Goal: Task Accomplishment & Management: Understand process/instructions

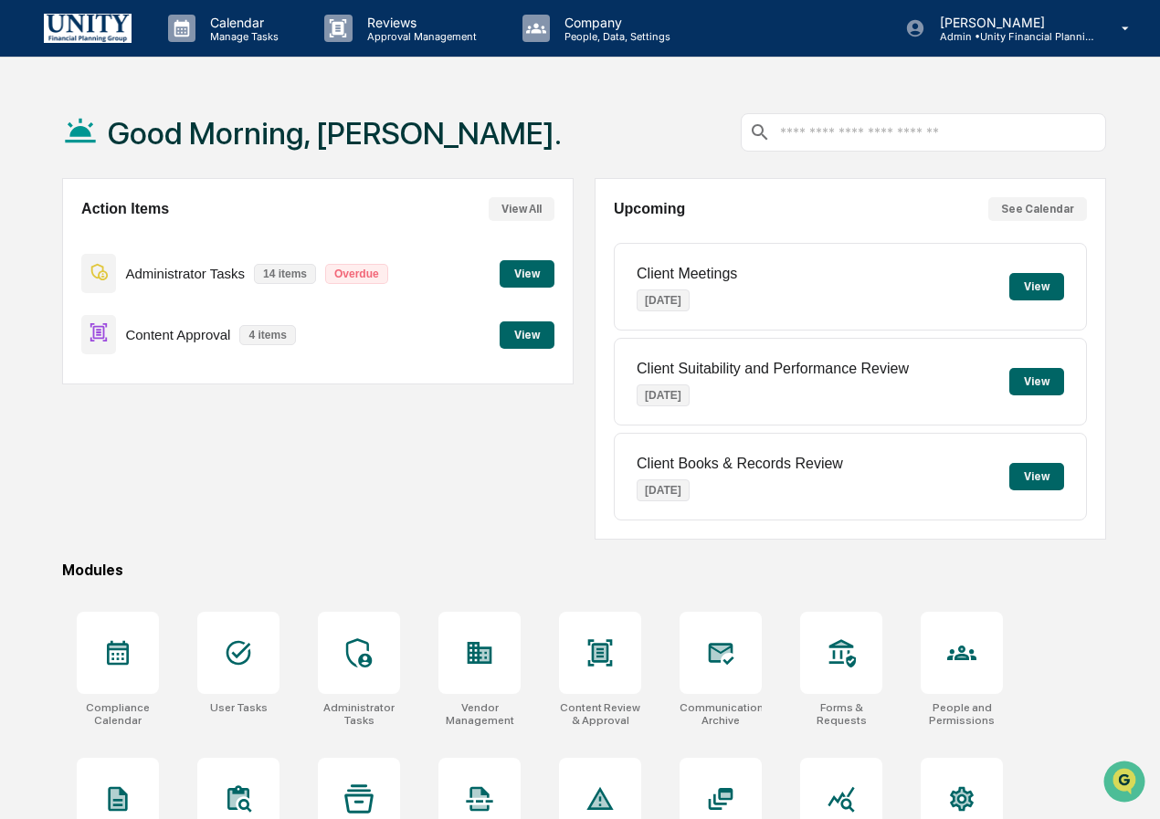
click at [525, 343] on button "View" at bounding box center [526, 334] width 55 height 27
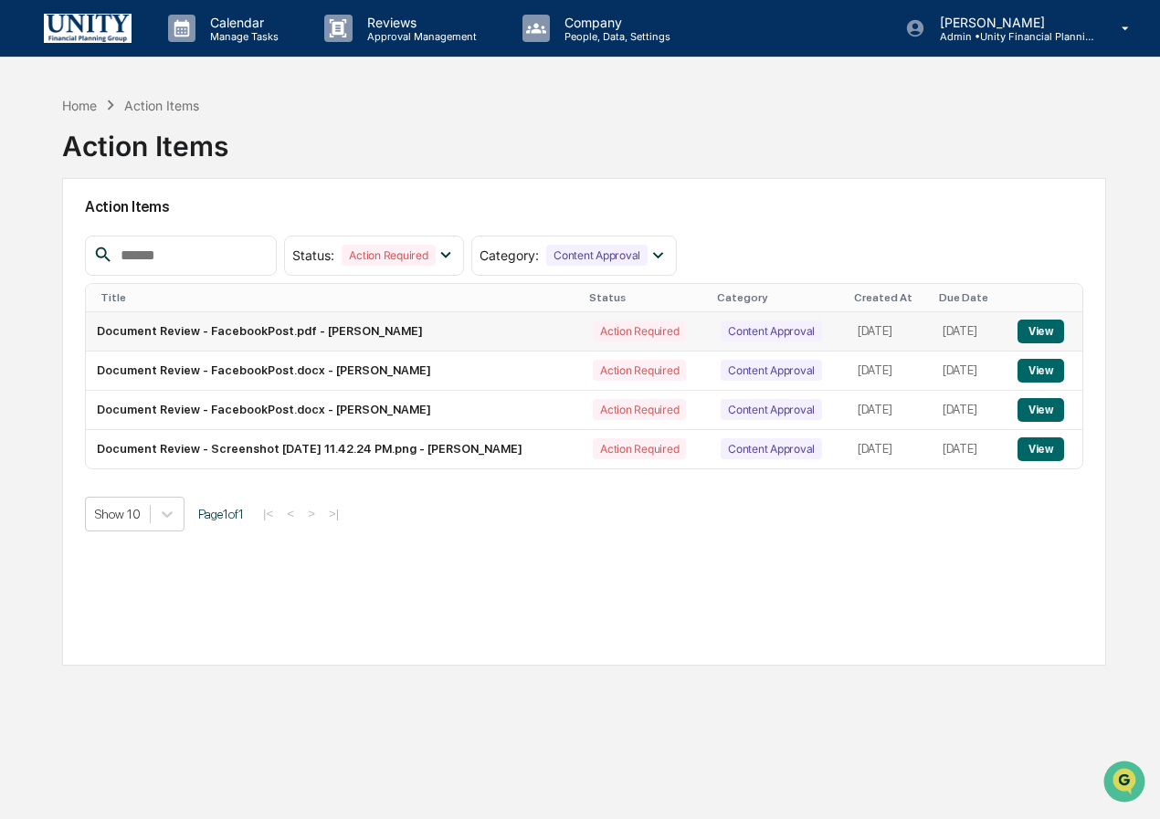
click at [1053, 332] on button "View" at bounding box center [1040, 332] width 47 height 24
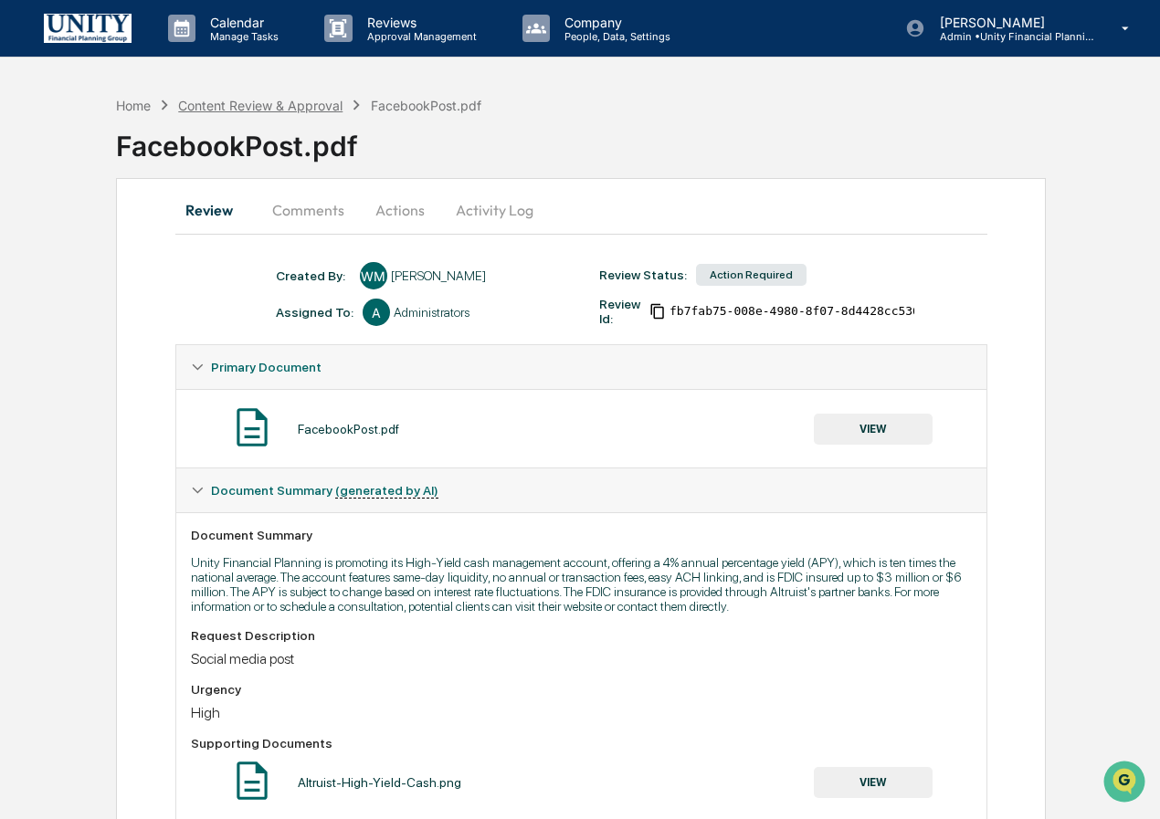
click at [299, 110] on div "Content Review & Approval" at bounding box center [260, 106] width 164 height 16
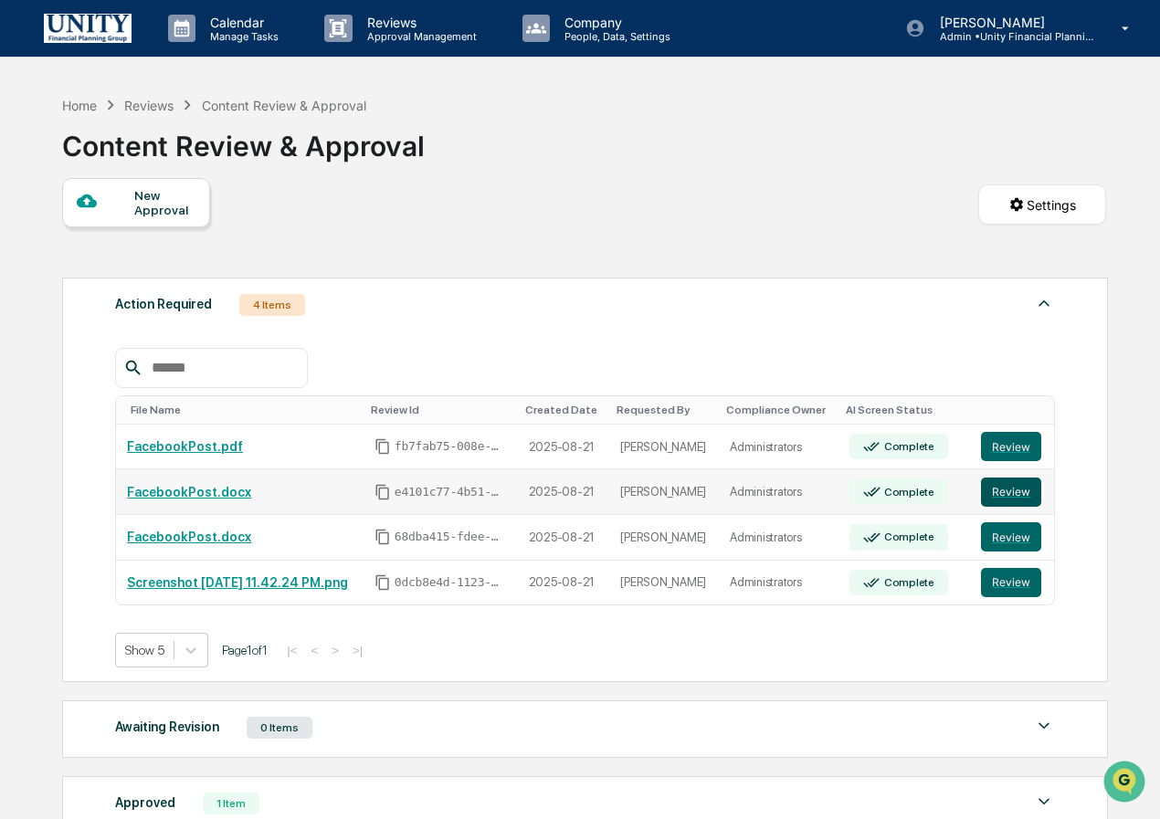
click at [1016, 491] on button "Review" at bounding box center [1011, 492] width 60 height 29
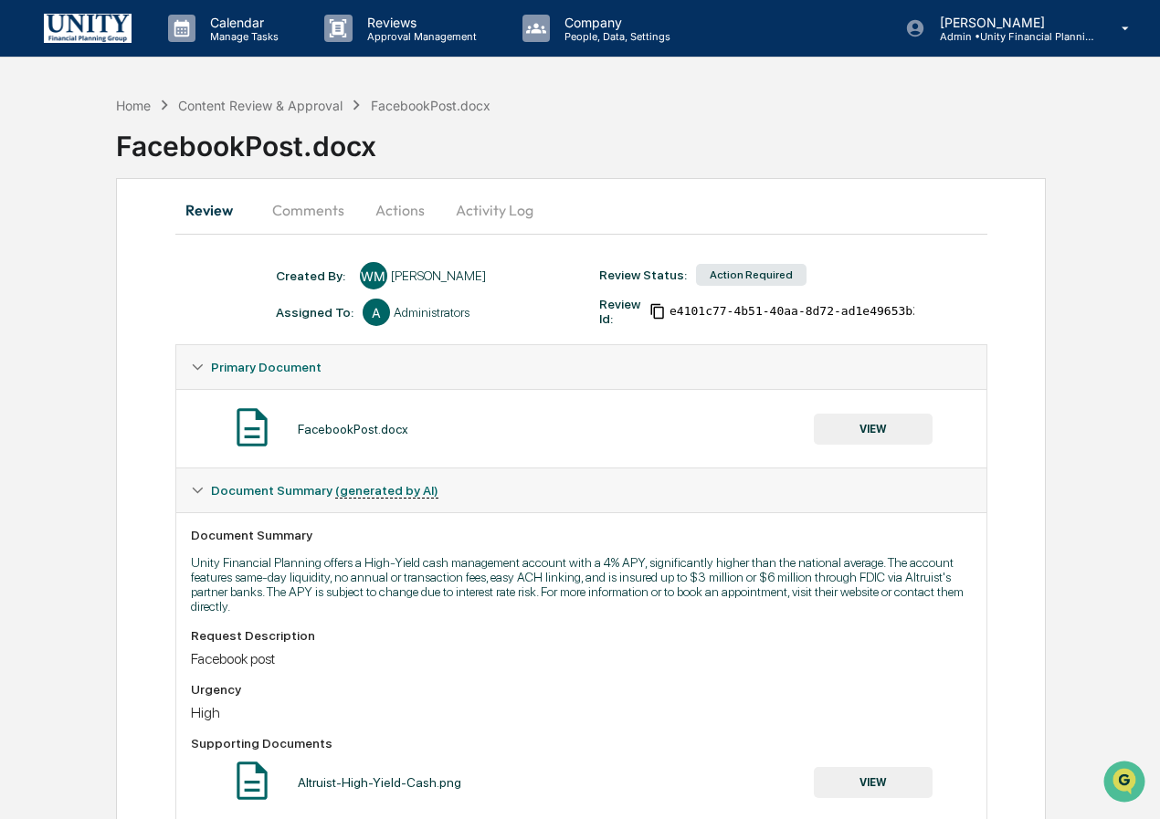
click at [315, 114] on div "Home Content Review & Approval FacebookPost.docx" at bounding box center [303, 105] width 374 height 20
click at [315, 105] on div "Content Review & Approval" at bounding box center [260, 106] width 164 height 16
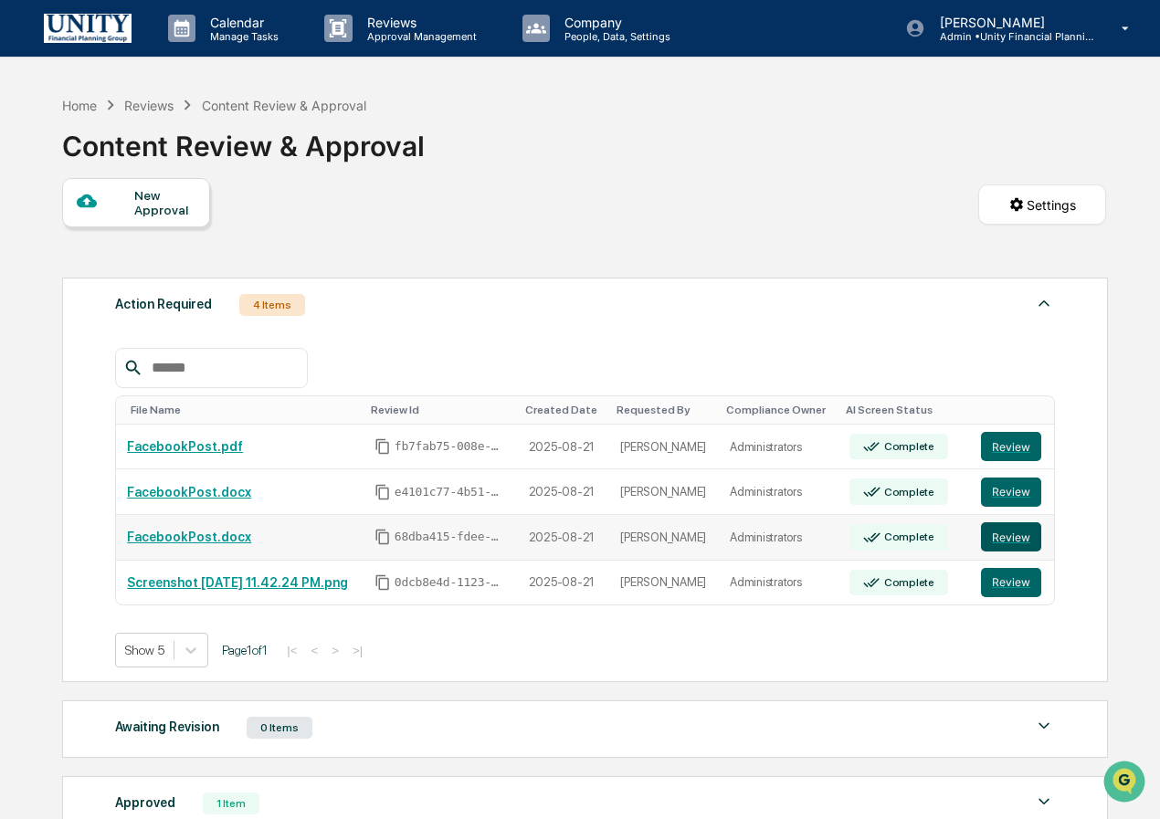
click at [999, 535] on button "Review" at bounding box center [1011, 536] width 60 height 29
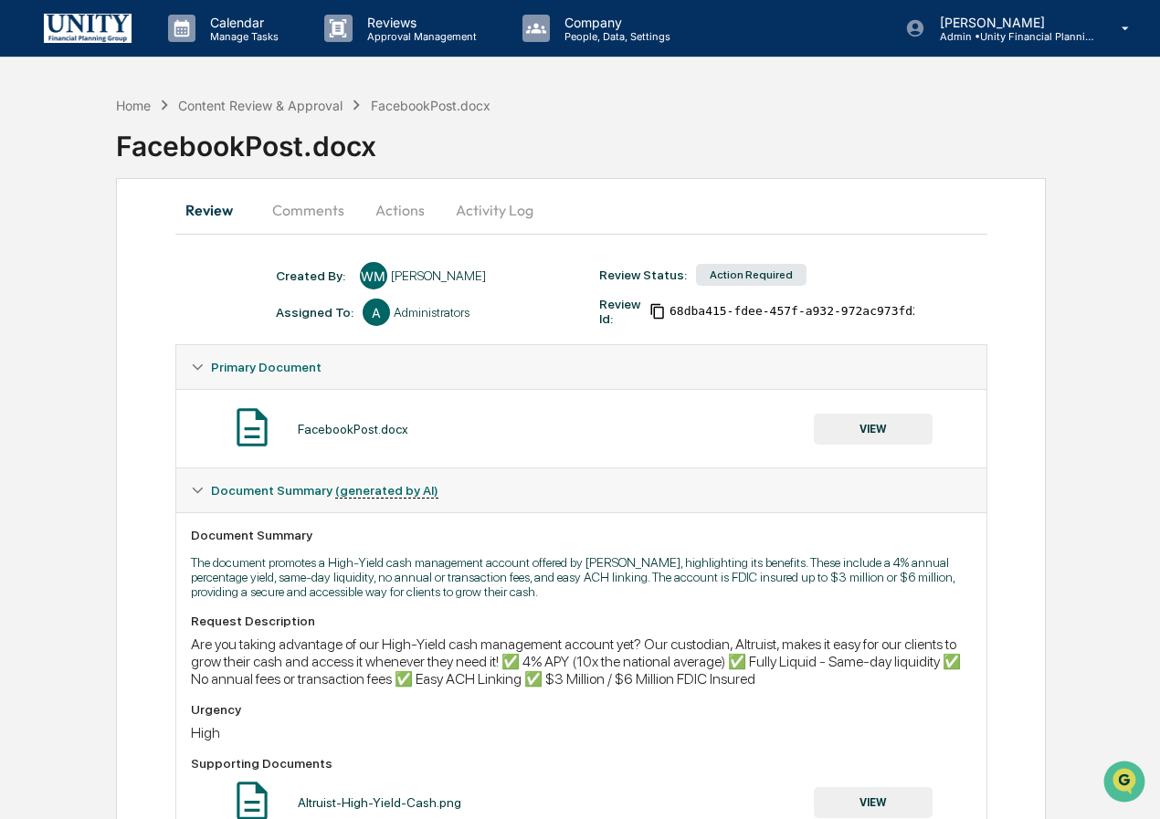
click at [251, 429] on img at bounding box center [252, 427] width 46 height 46
click at [298, 104] on div "Content Review & Approval" at bounding box center [260, 106] width 164 height 16
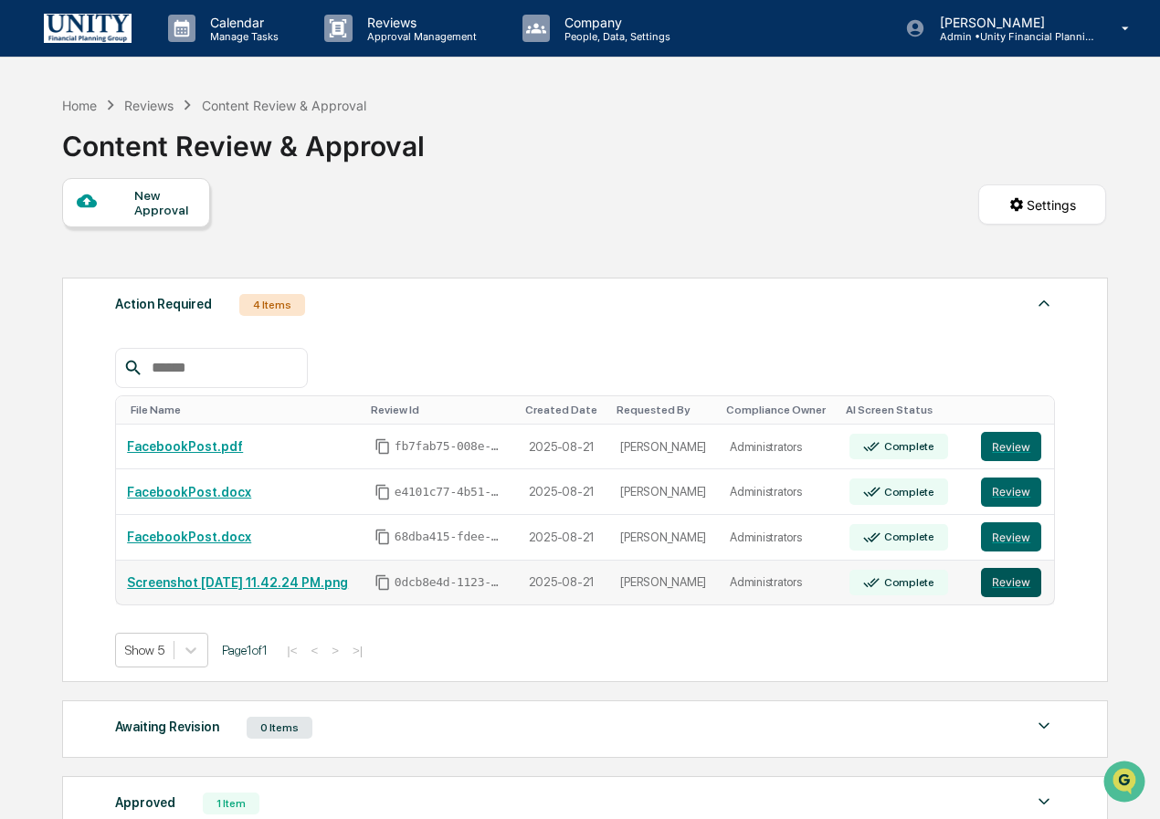
click at [1021, 592] on button "Review" at bounding box center [1011, 582] width 60 height 29
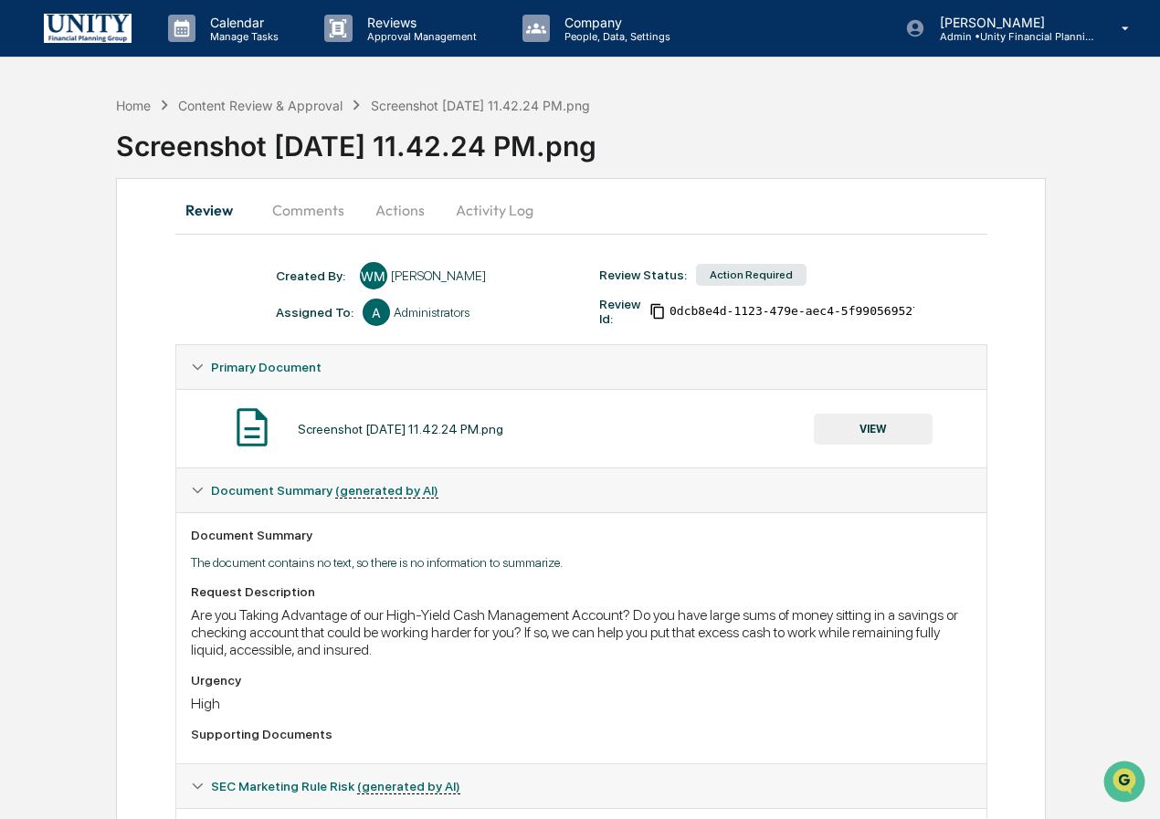
click at [291, 485] on span "Document Summary (generated by AI)" at bounding box center [324, 490] width 227 height 15
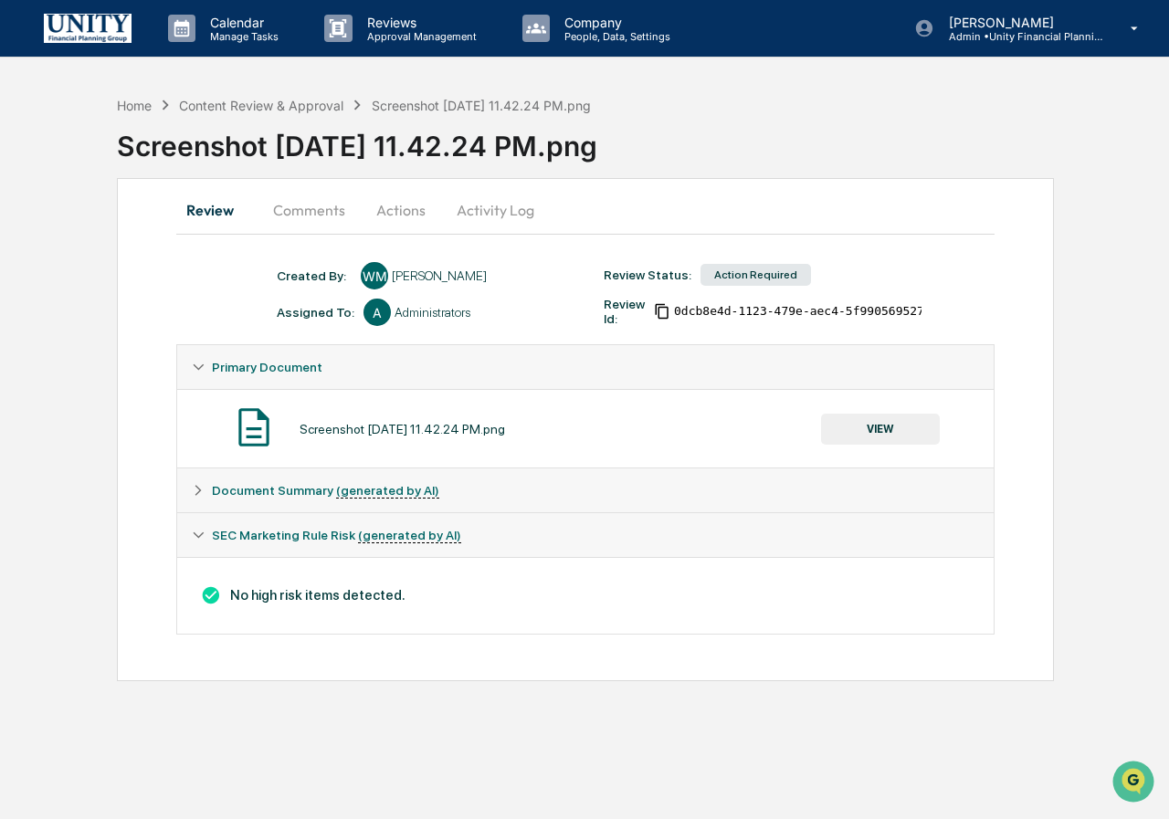
click at [291, 485] on span "Document Summary (generated by AI)" at bounding box center [325, 490] width 227 height 15
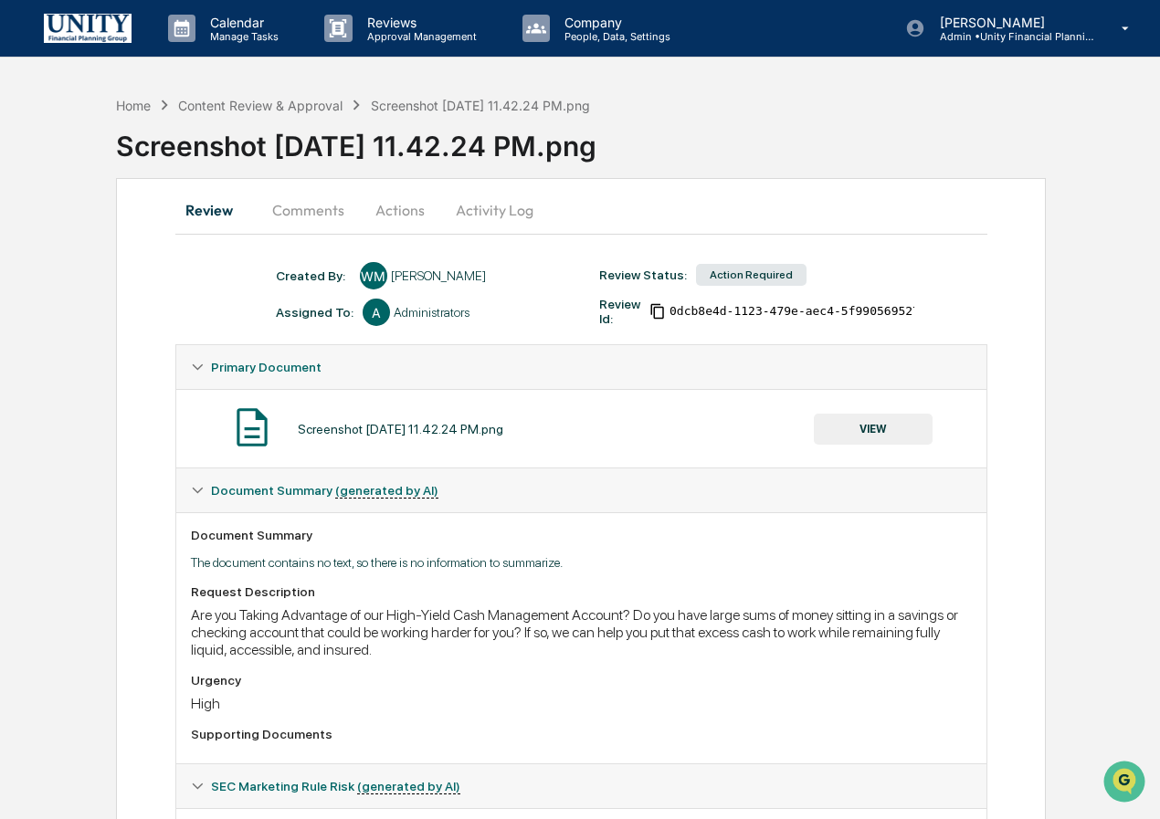
click at [290, 484] on span "Document Summary (generated by AI)" at bounding box center [324, 490] width 227 height 15
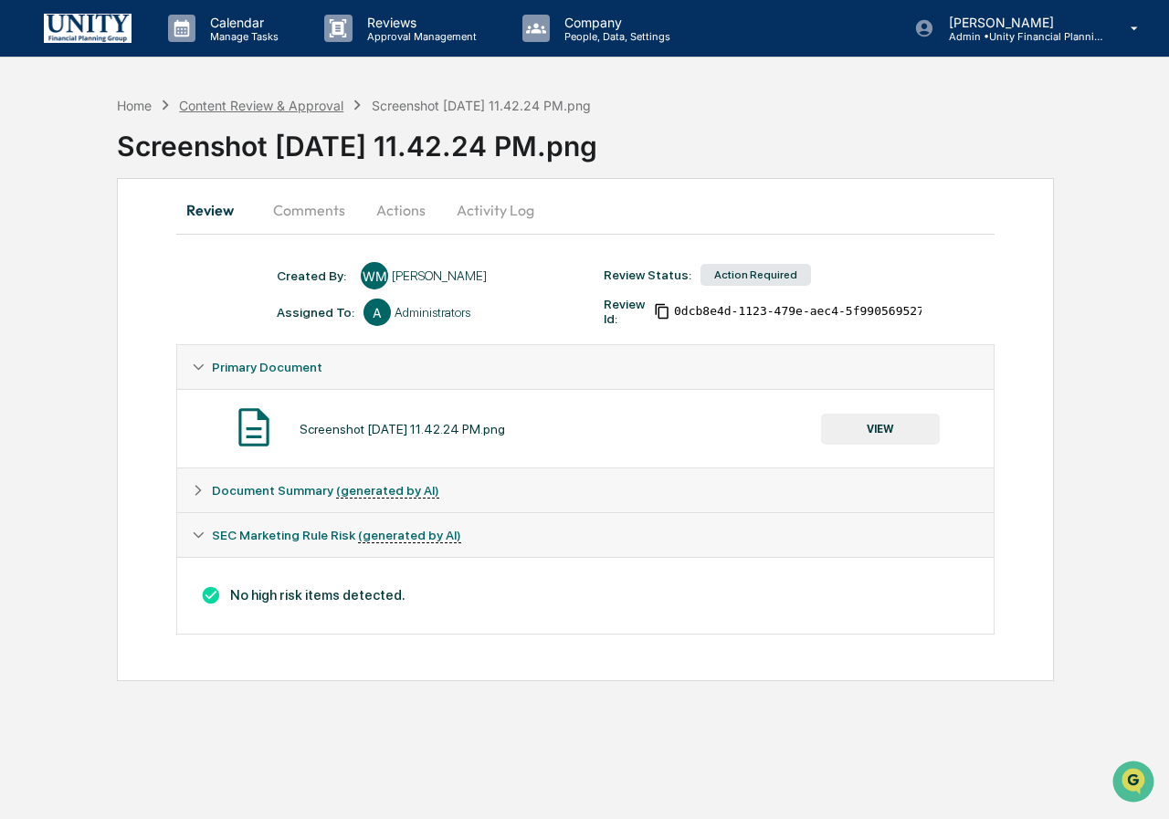
click at [279, 109] on div "Content Review & Approval" at bounding box center [261, 106] width 164 height 16
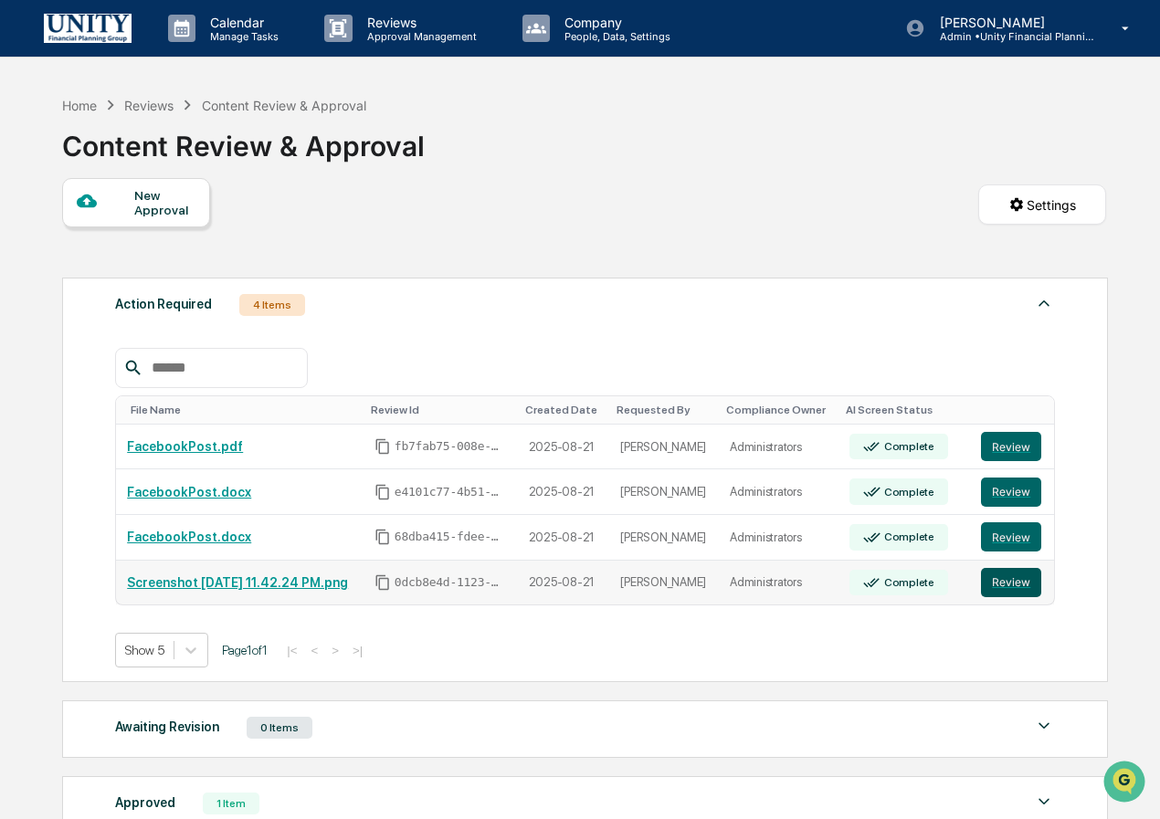
click at [1016, 583] on button "Review" at bounding box center [1011, 582] width 60 height 29
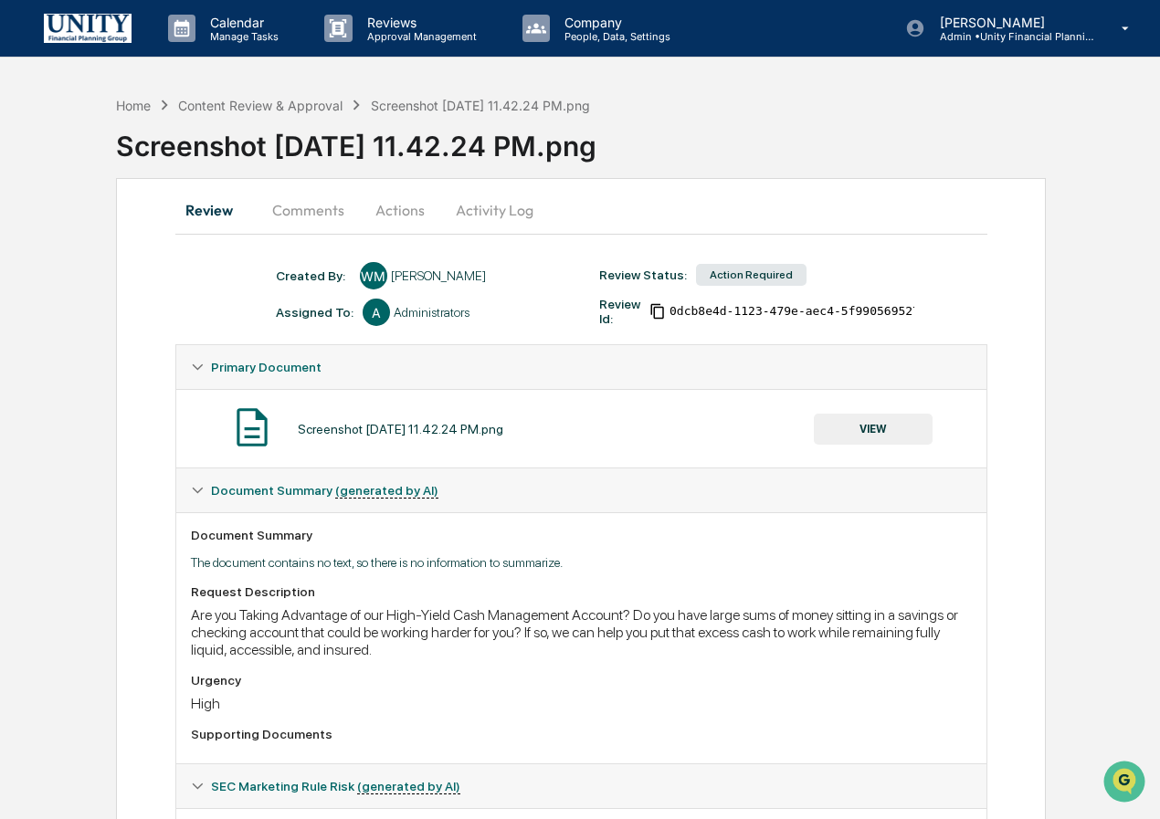
click at [877, 430] on button "VIEW" at bounding box center [873, 429] width 119 height 31
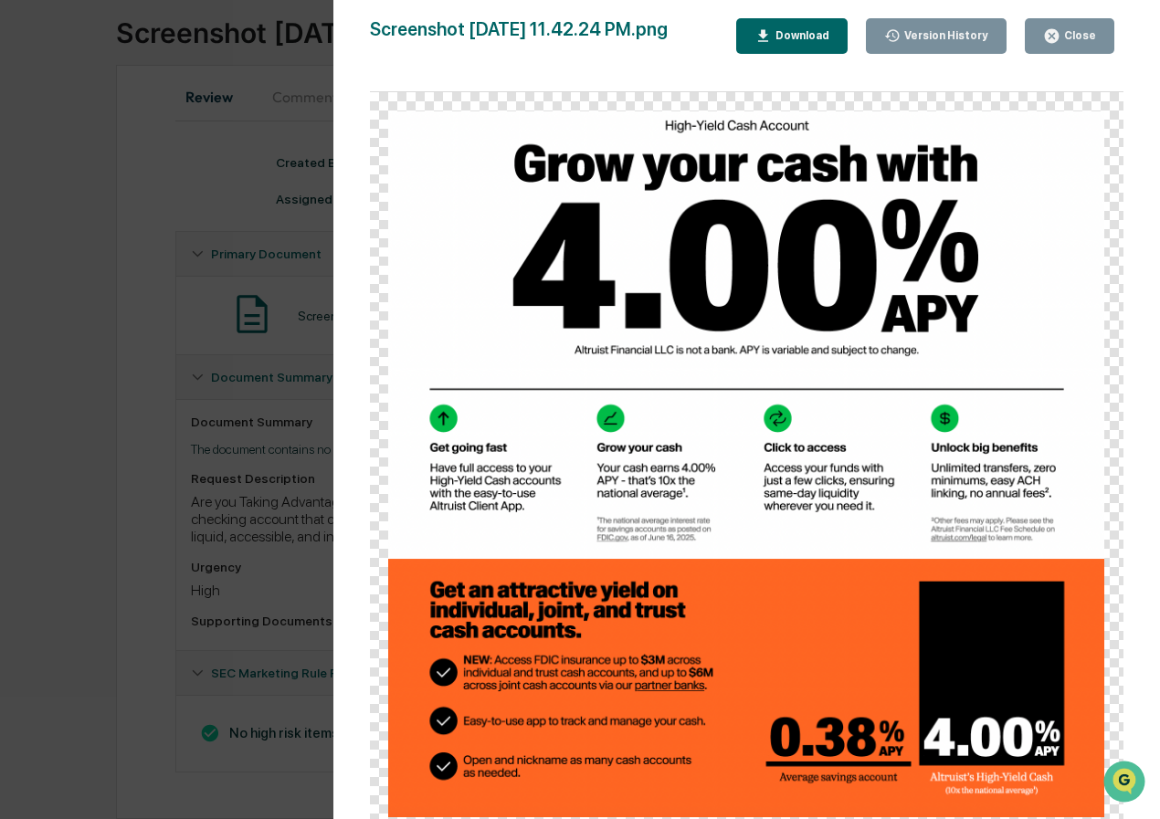
scroll to position [33, 0]
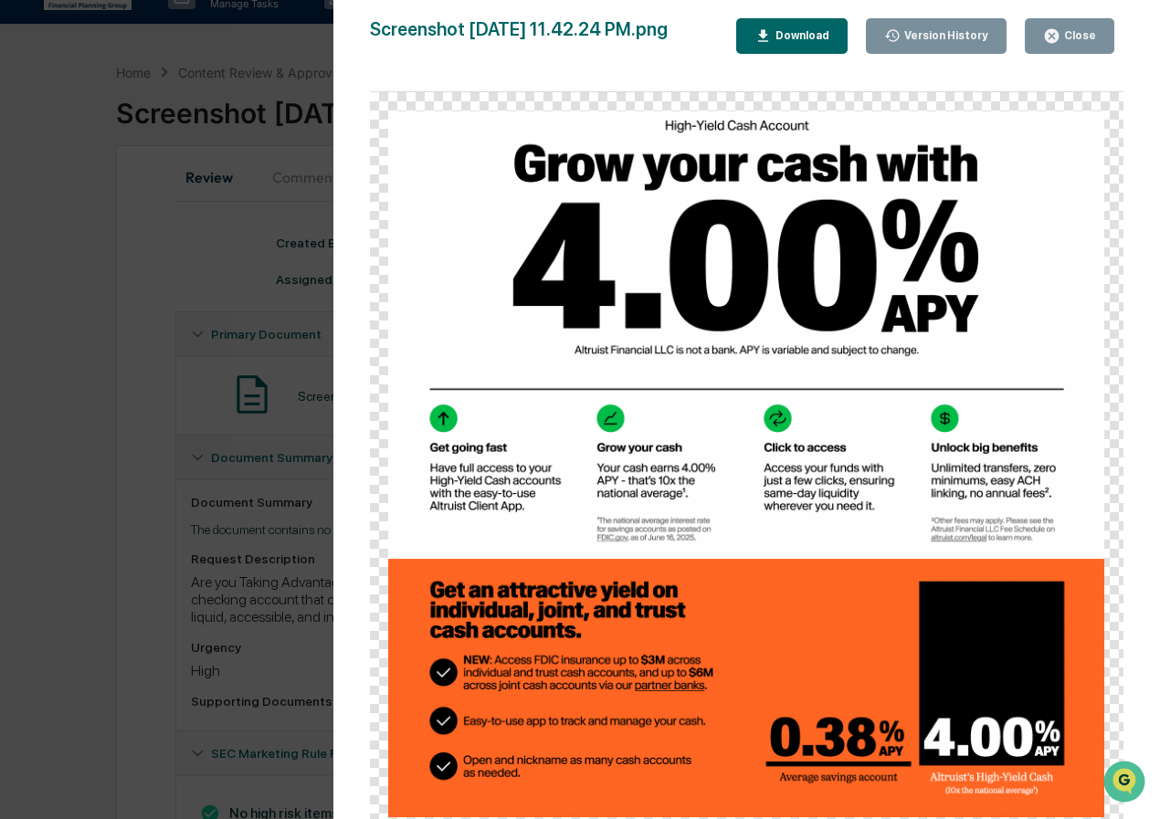
click at [807, 41] on div "Download" at bounding box center [801, 35] width 58 height 13
click at [1085, 226] on img at bounding box center [746, 464] width 716 height 706
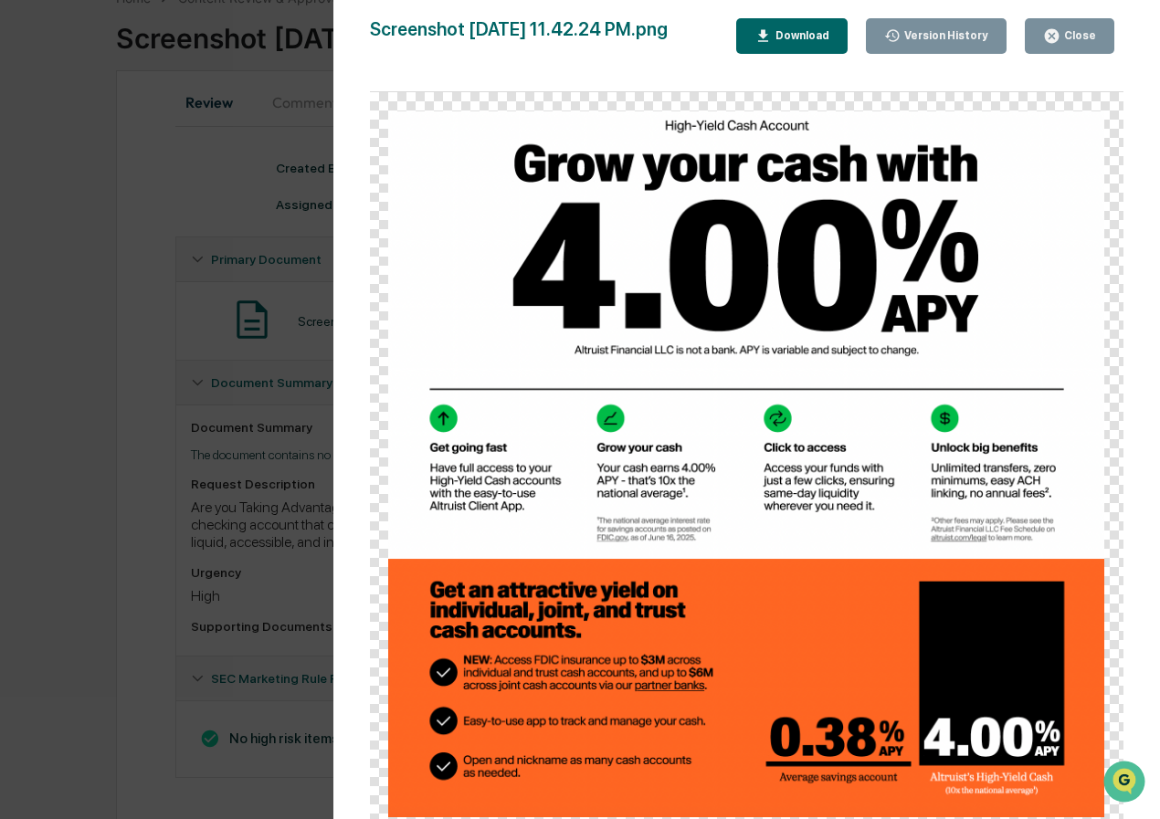
scroll to position [0, 0]
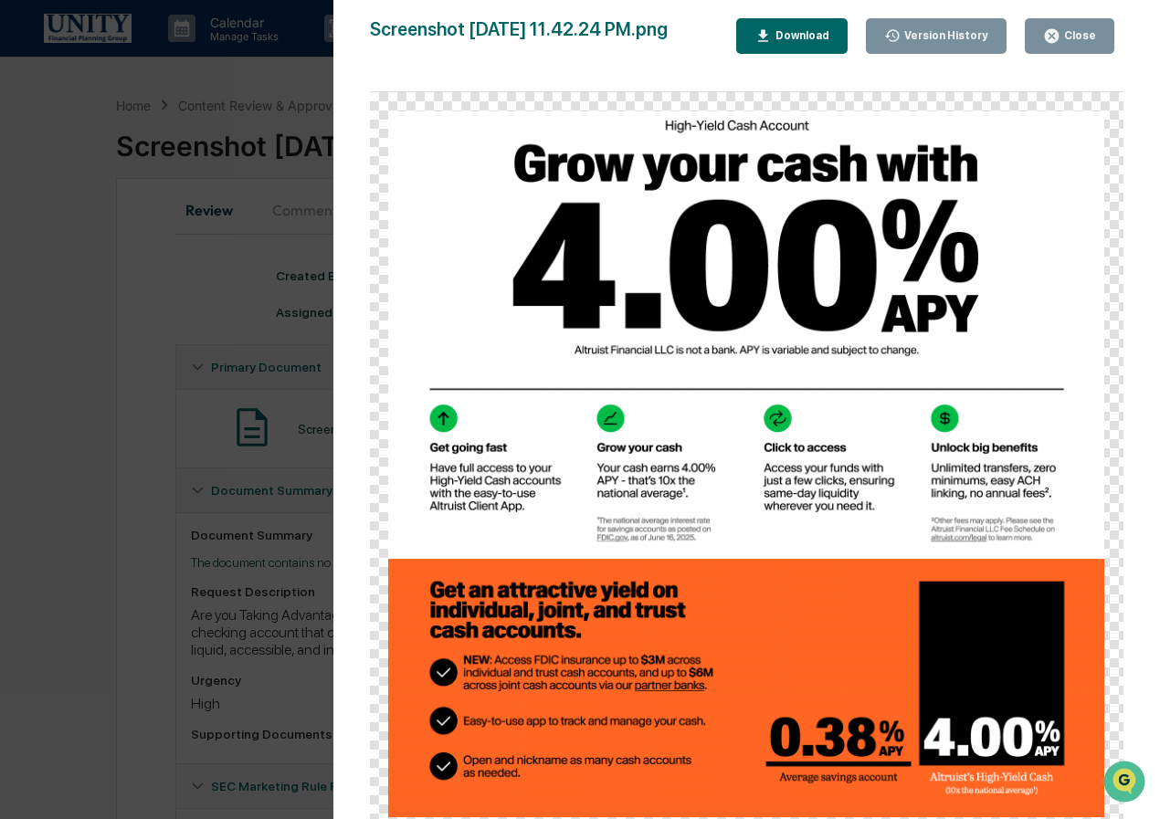
click at [1074, 39] on div "Close" at bounding box center [1078, 35] width 36 height 13
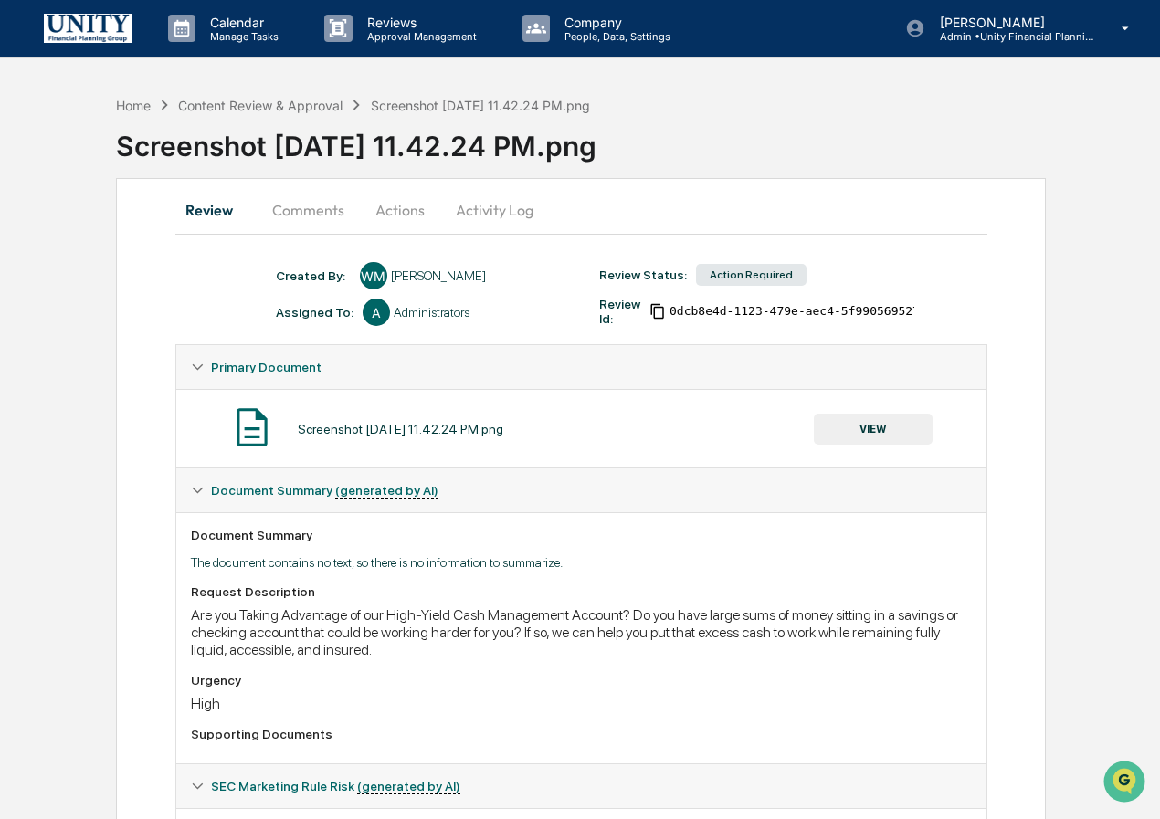
click at [247, 439] on img at bounding box center [252, 427] width 46 height 46
click at [147, 110] on div "Home" at bounding box center [133, 106] width 35 height 16
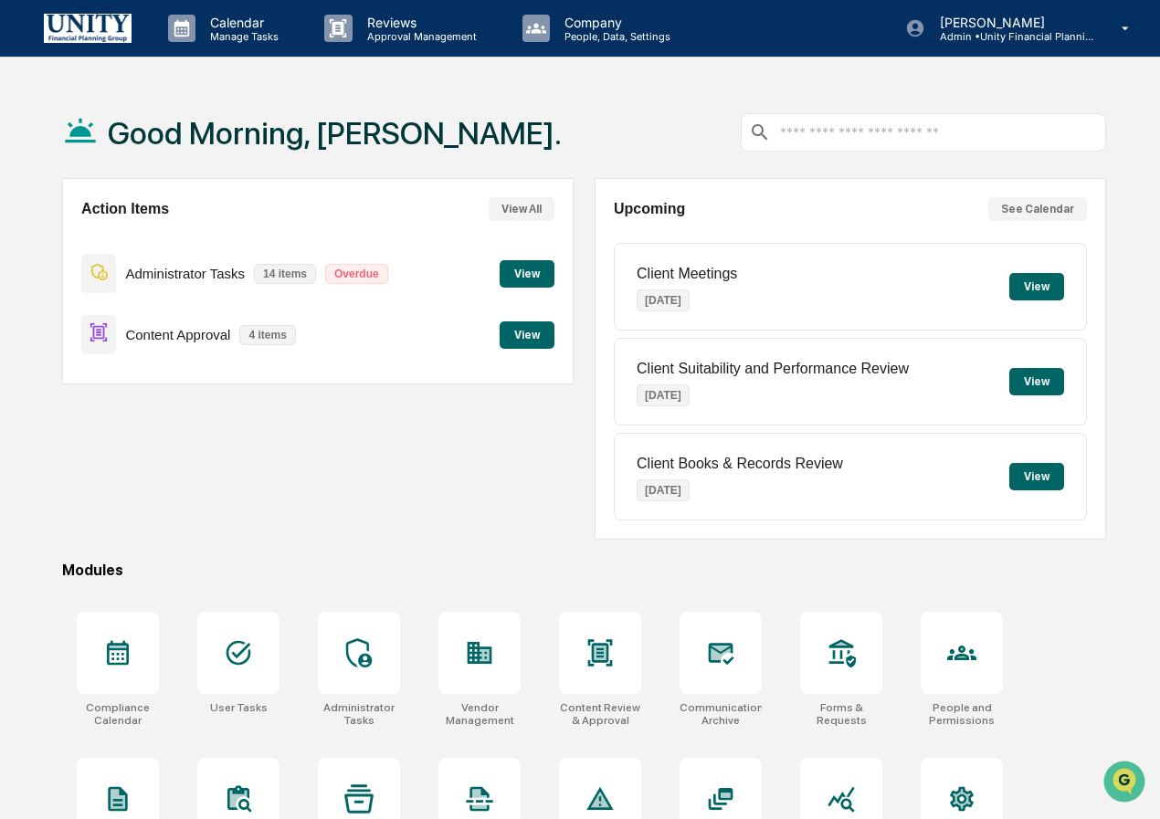
click at [542, 331] on button "View" at bounding box center [526, 334] width 55 height 27
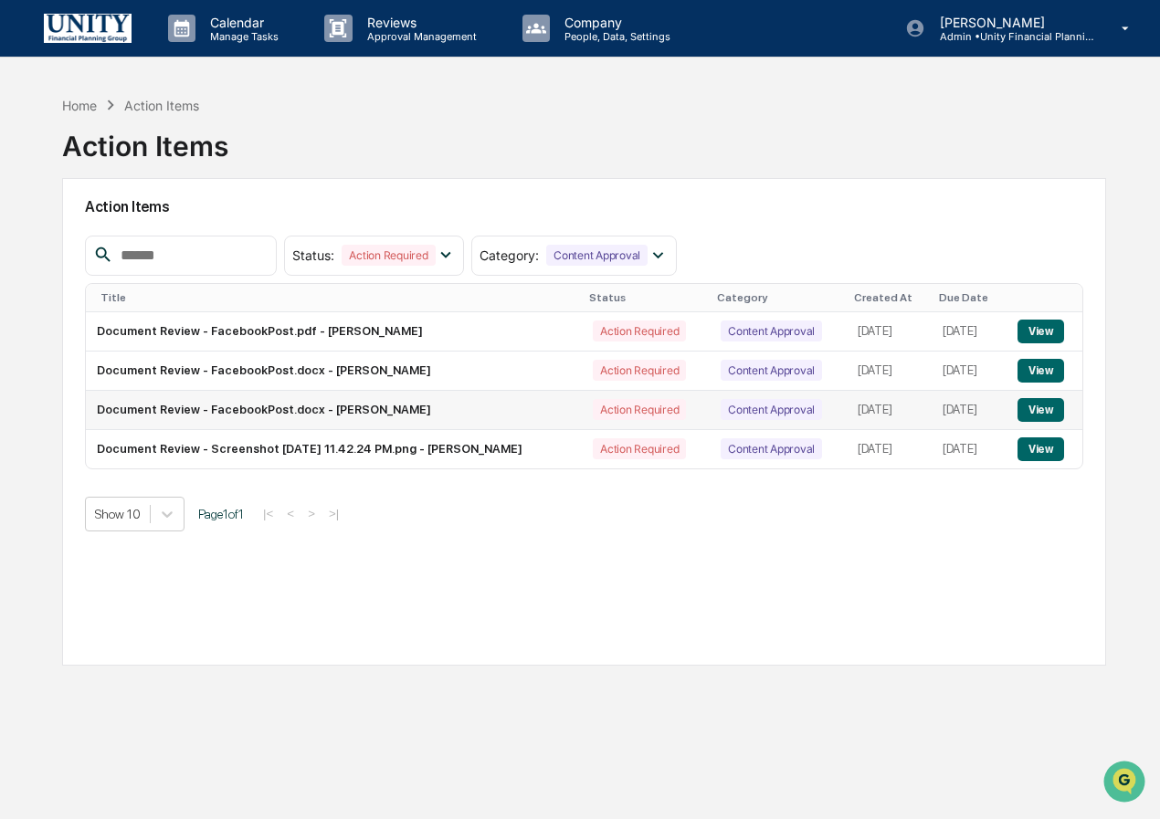
click at [1056, 406] on button "View" at bounding box center [1040, 410] width 47 height 24
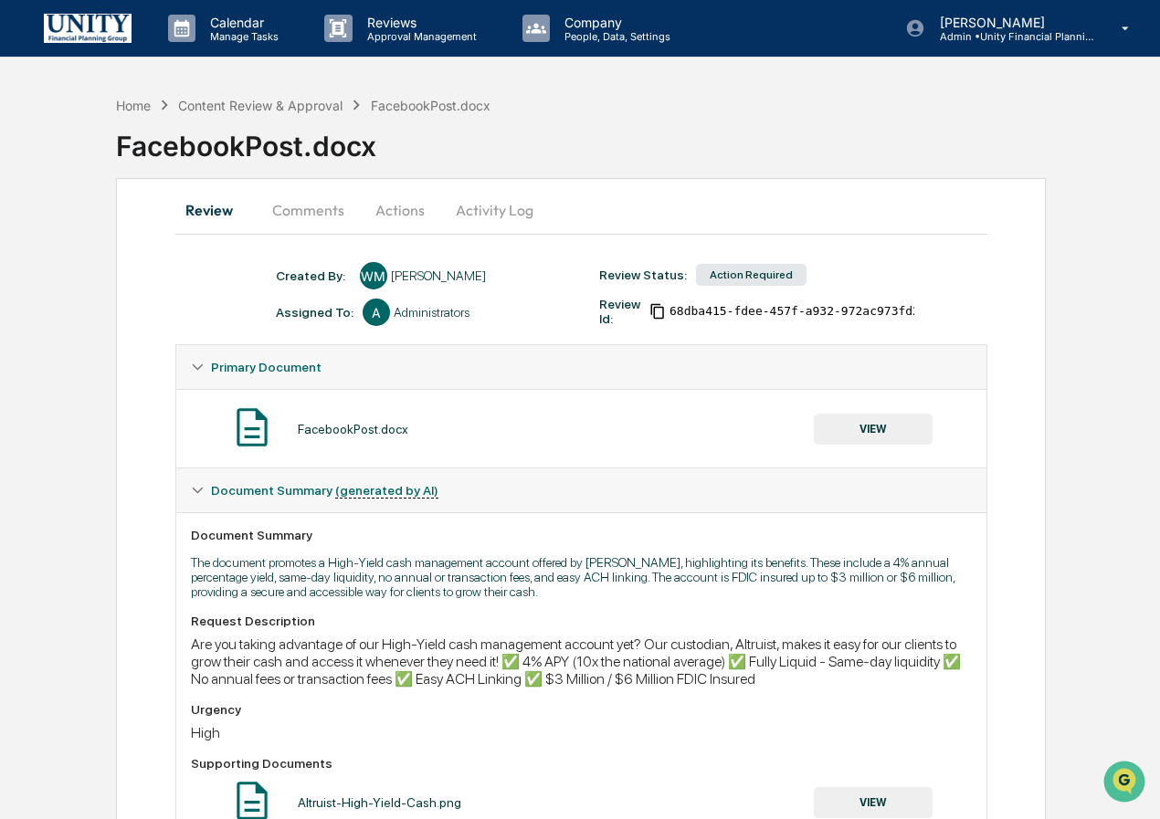
click at [881, 427] on button "VIEW" at bounding box center [873, 429] width 119 height 31
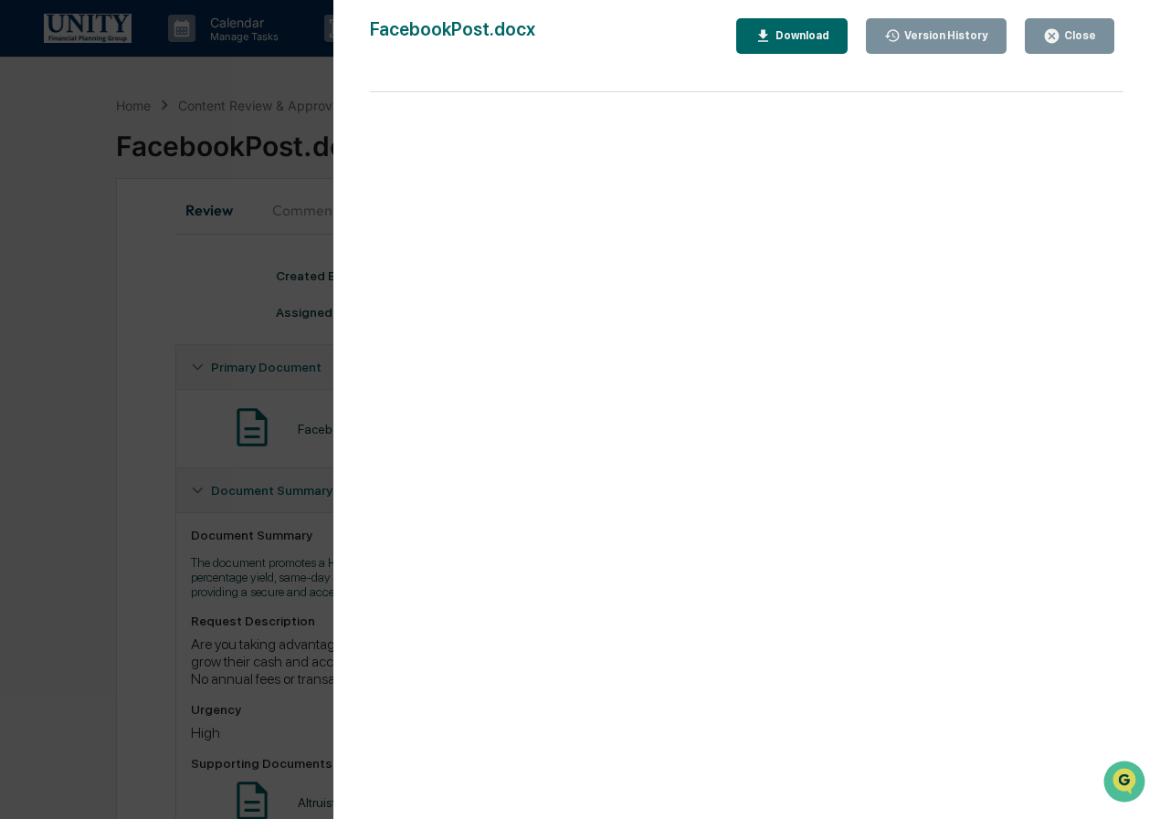
click at [1079, 29] on div "Close" at bounding box center [1078, 35] width 36 height 13
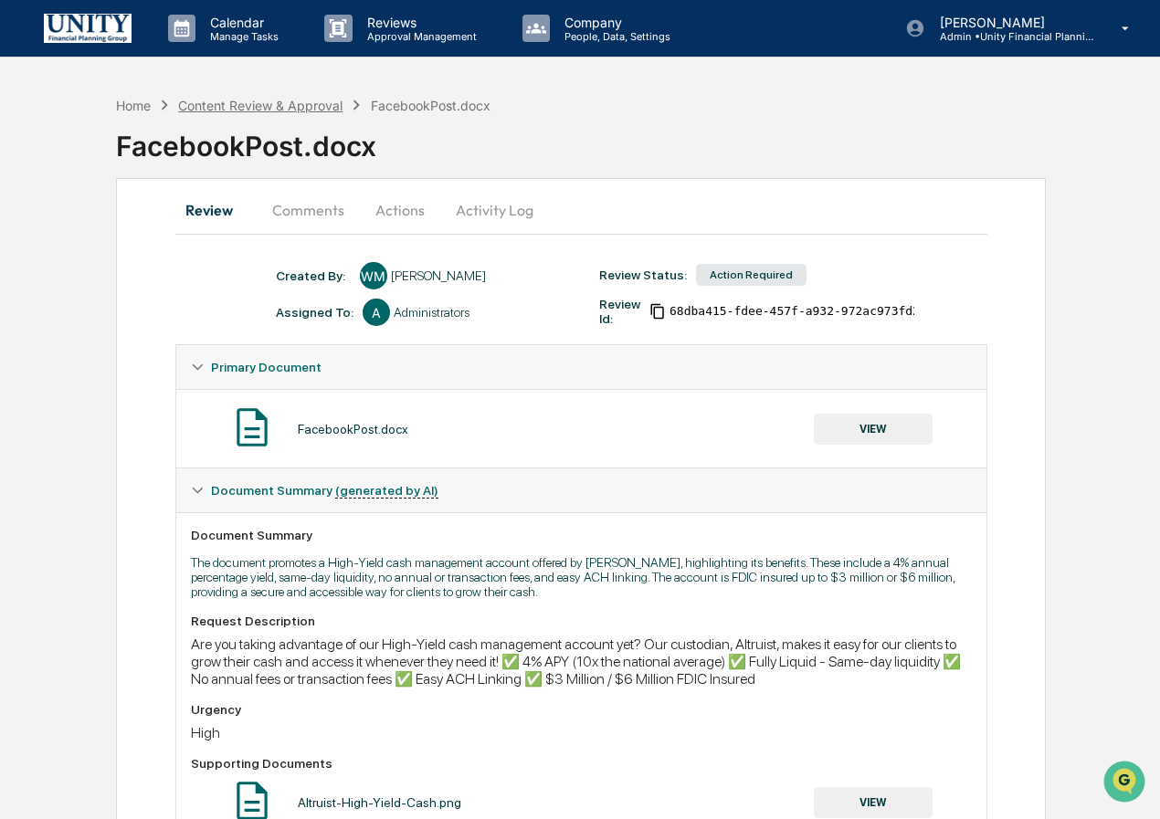
click at [236, 100] on div "Content Review & Approval" at bounding box center [260, 106] width 164 height 16
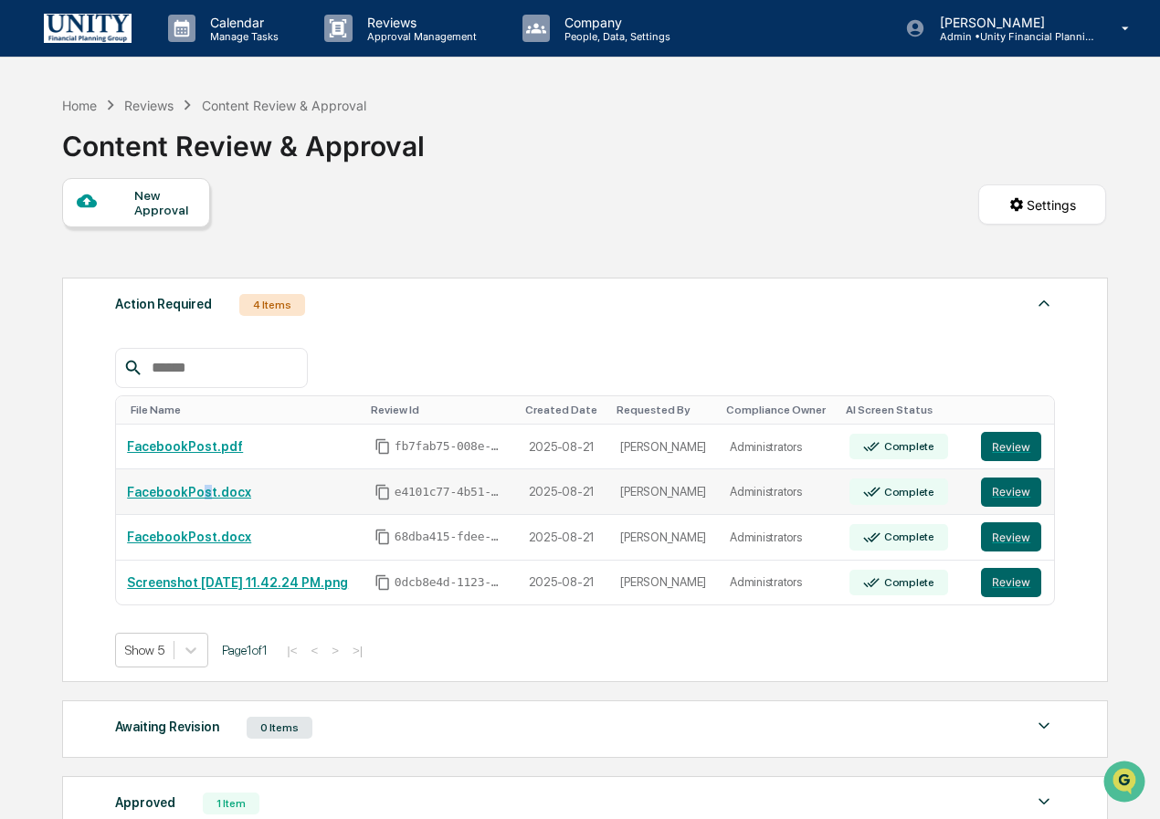
click at [201, 495] on link "FacebookPost.docx" at bounding box center [189, 492] width 124 height 15
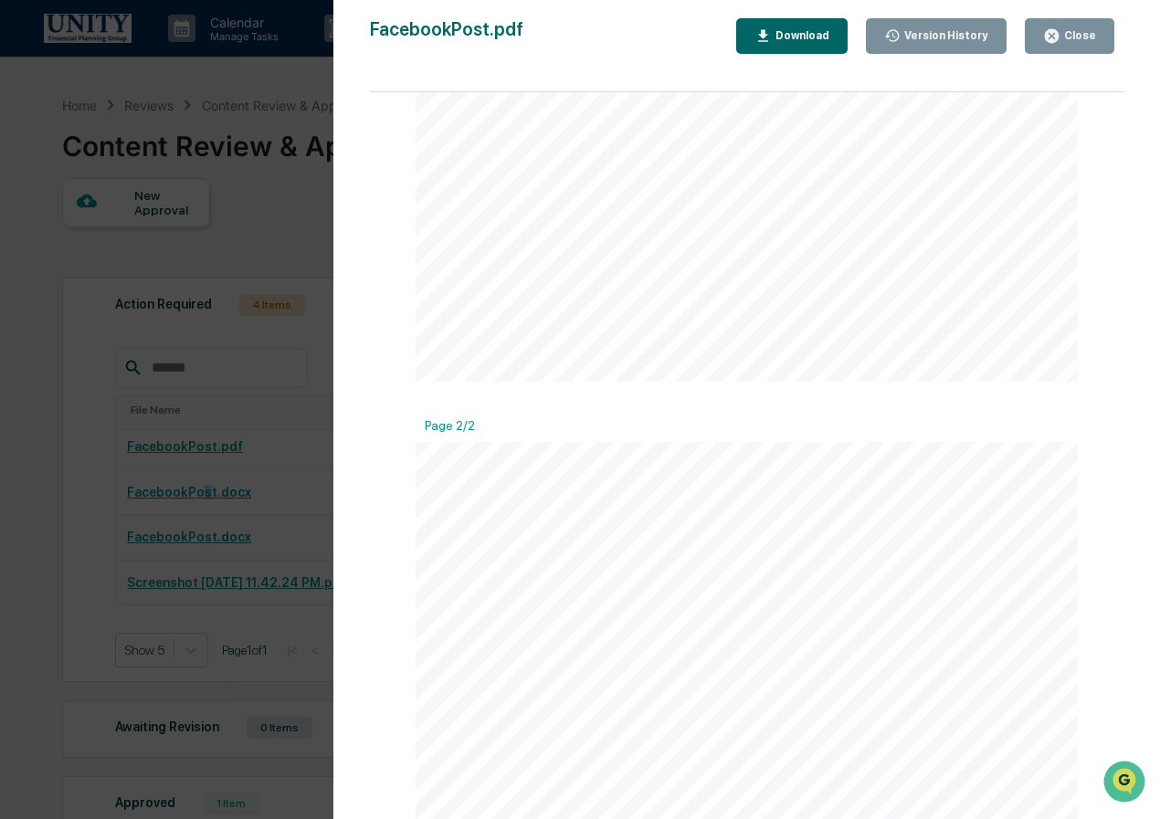
scroll to position [614, 0]
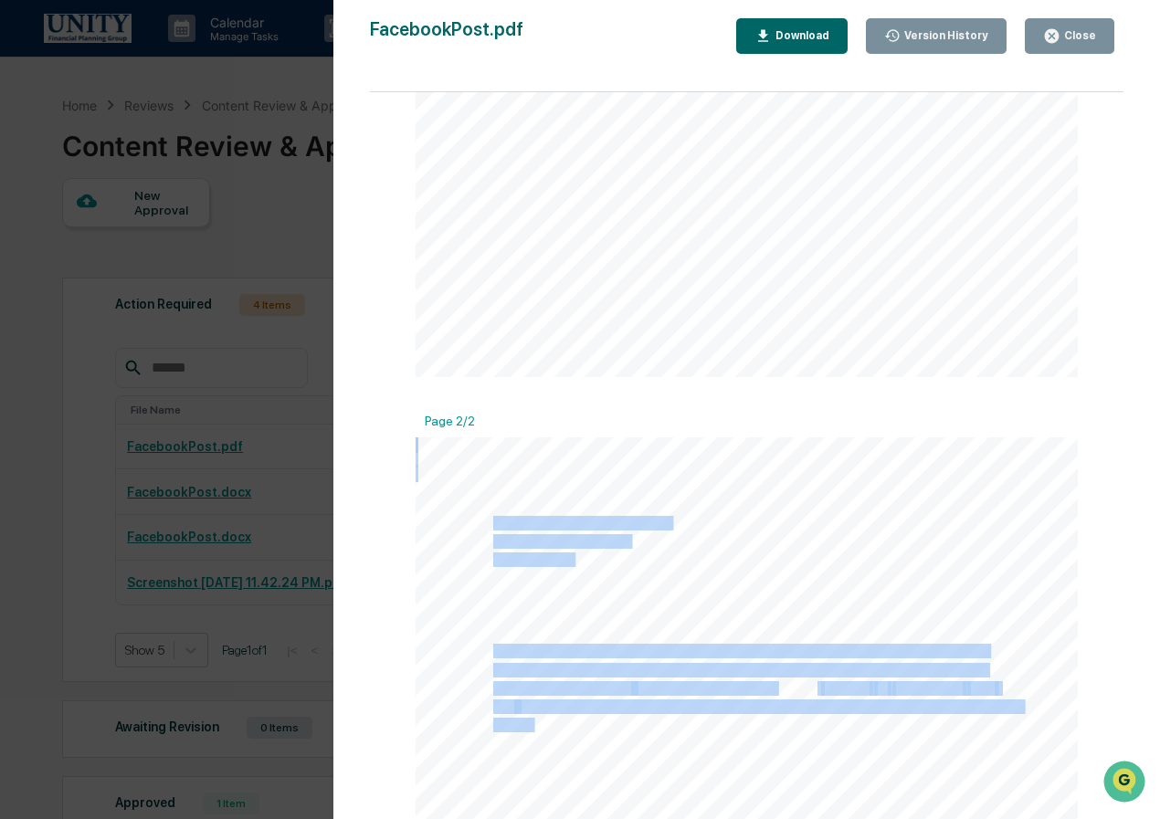
drag, startPoint x: 490, startPoint y: 521, endPoint x: 616, endPoint y: 555, distance: 130.5
drag, startPoint x: 581, startPoint y: 532, endPoint x: 531, endPoint y: 608, distance: 90.4
drag, startPoint x: 554, startPoint y: 541, endPoint x: 633, endPoint y: 591, distance: 93.2
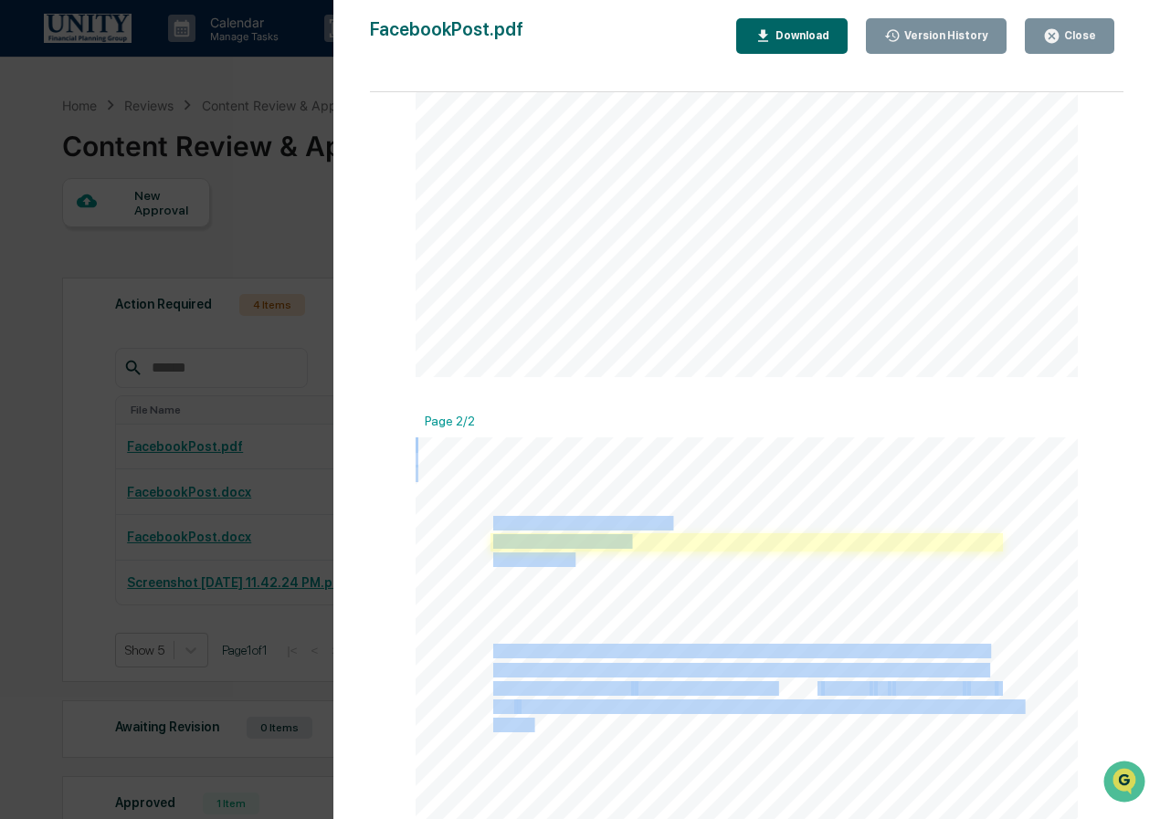
drag, startPoint x: 489, startPoint y: 520, endPoint x: 562, endPoint y: 545, distance: 76.2
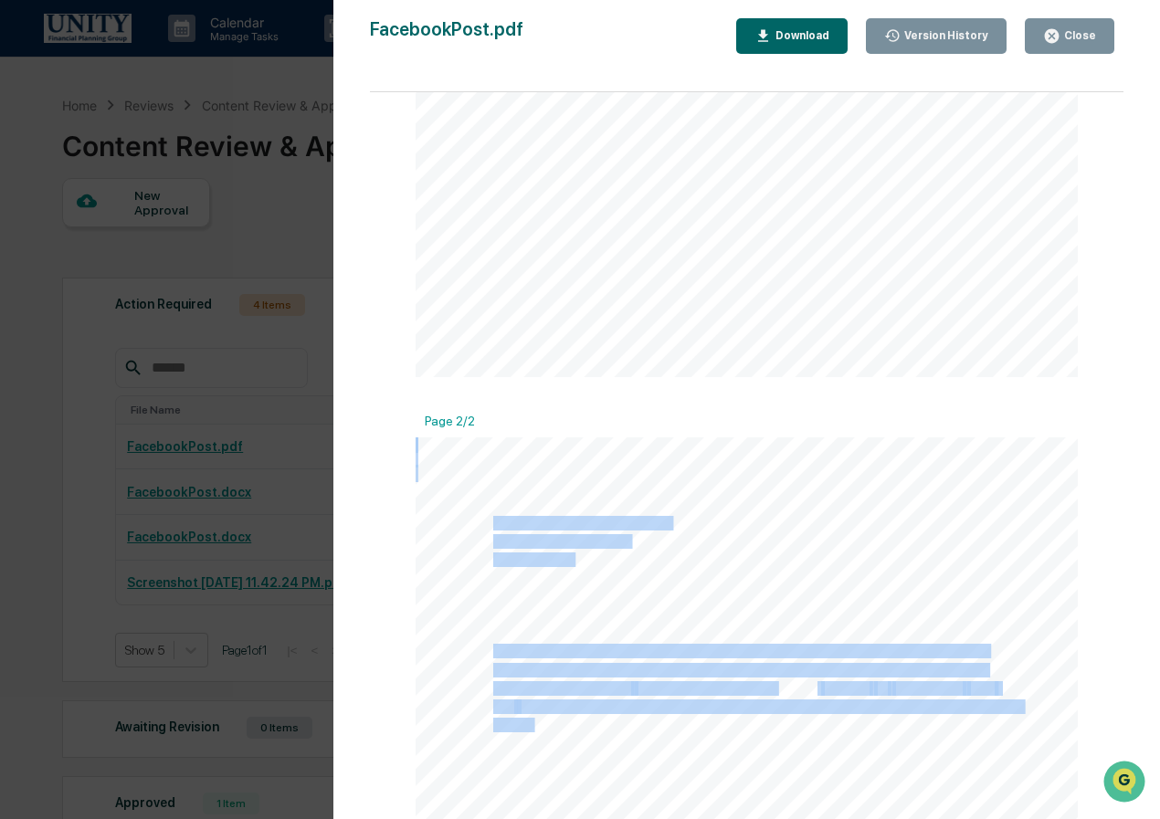
drag, startPoint x: 561, startPoint y: 562, endPoint x: 886, endPoint y: 613, distance: 329.0
drag, startPoint x: 490, startPoint y: 648, endPoint x: 577, endPoint y: 724, distance: 115.2
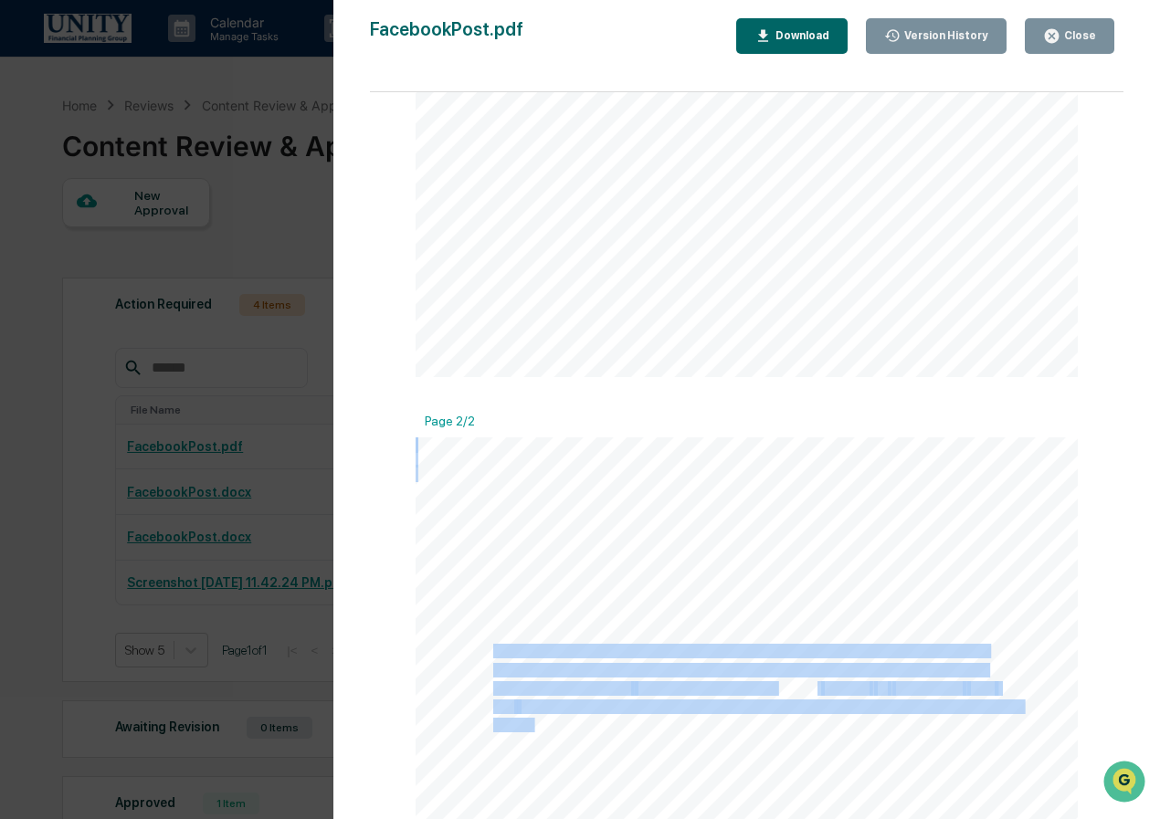
copy div "*Disclosures: 4% APY is the current rate but is subject to interest rate risk a…"
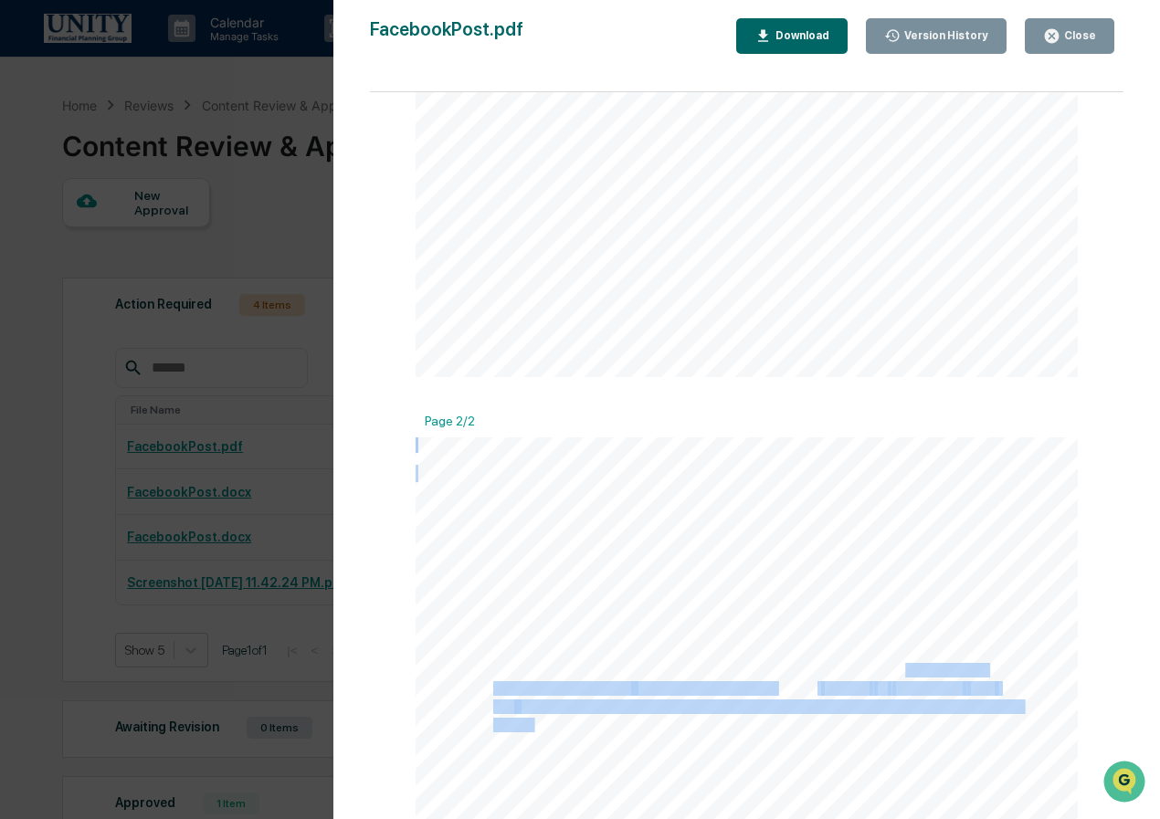
drag, startPoint x: 898, startPoint y: 669, endPoint x: 982, endPoint y: 738, distance: 108.4
drag, startPoint x: 955, startPoint y: 686, endPoint x: 880, endPoint y: 741, distance: 93.3
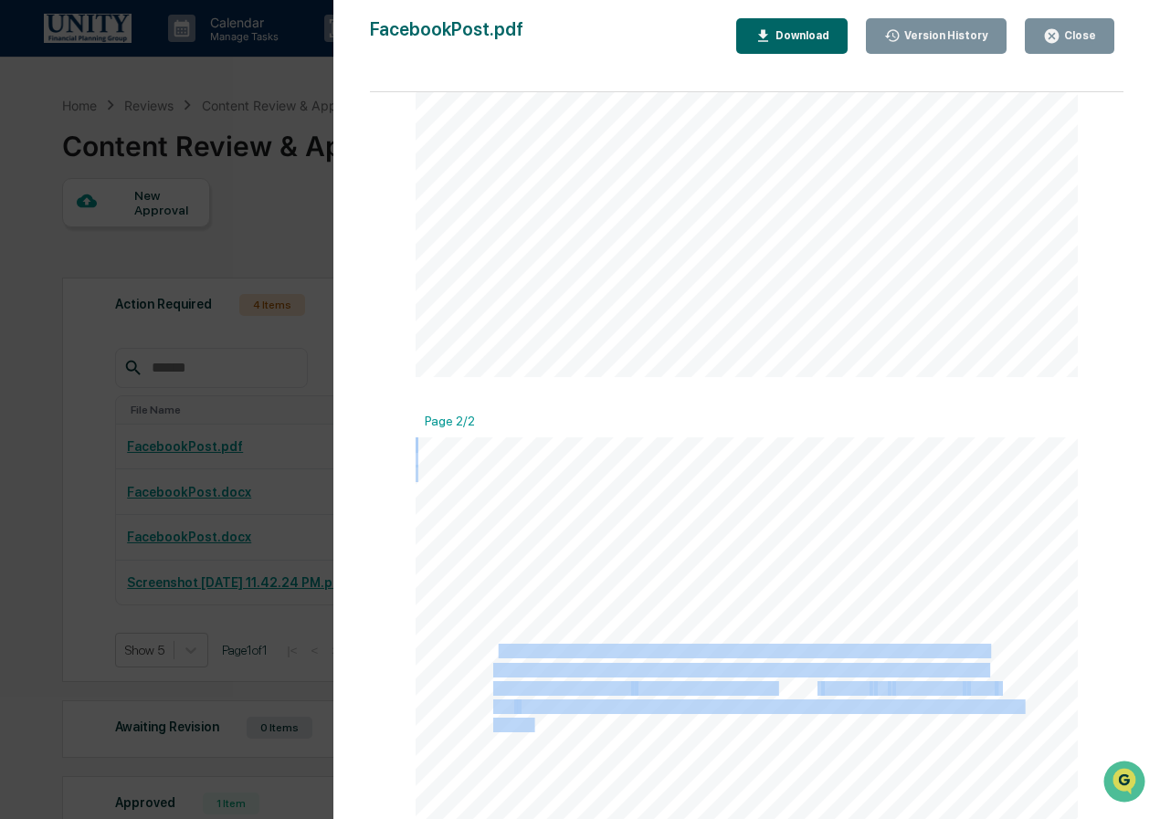
drag, startPoint x: 494, startPoint y: 647, endPoint x: 579, endPoint y: 725, distance: 115.0
drag, startPoint x: 545, startPoint y: 678, endPoint x: 746, endPoint y: 745, distance: 211.6
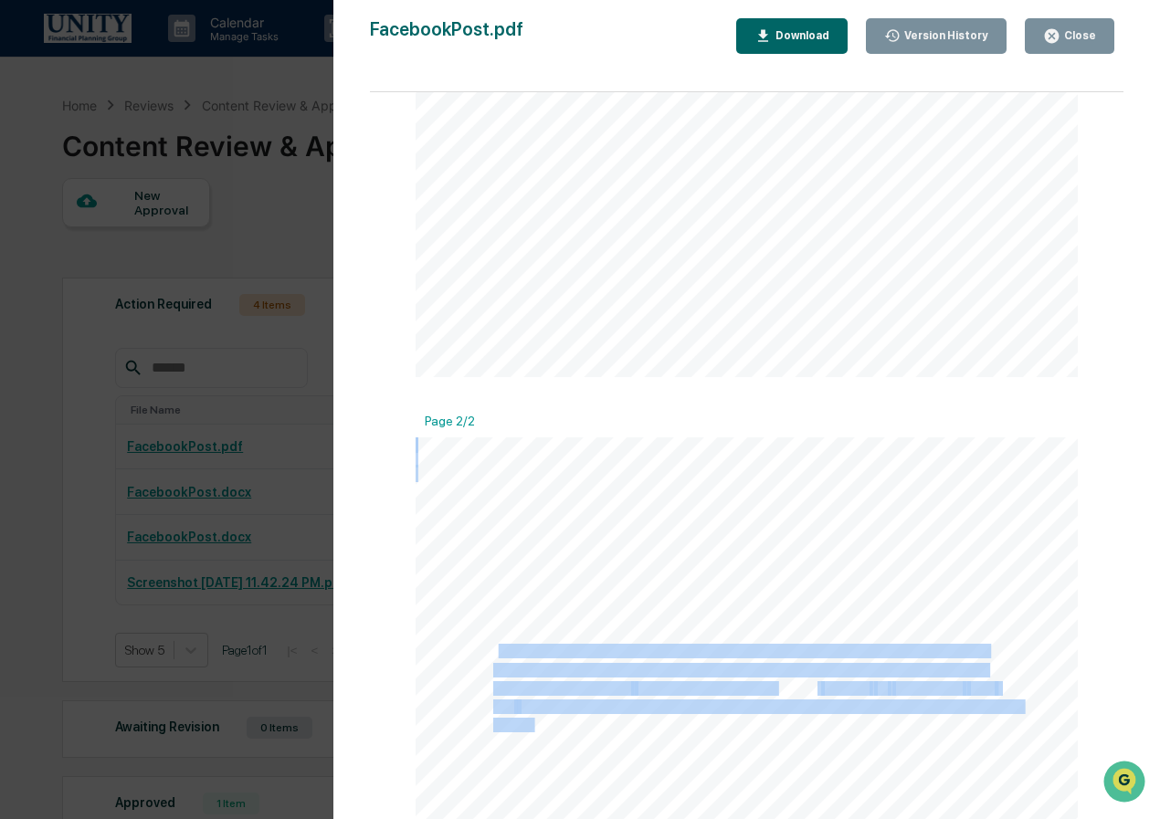
drag, startPoint x: 489, startPoint y: 521, endPoint x: 604, endPoint y: 605, distance: 141.7
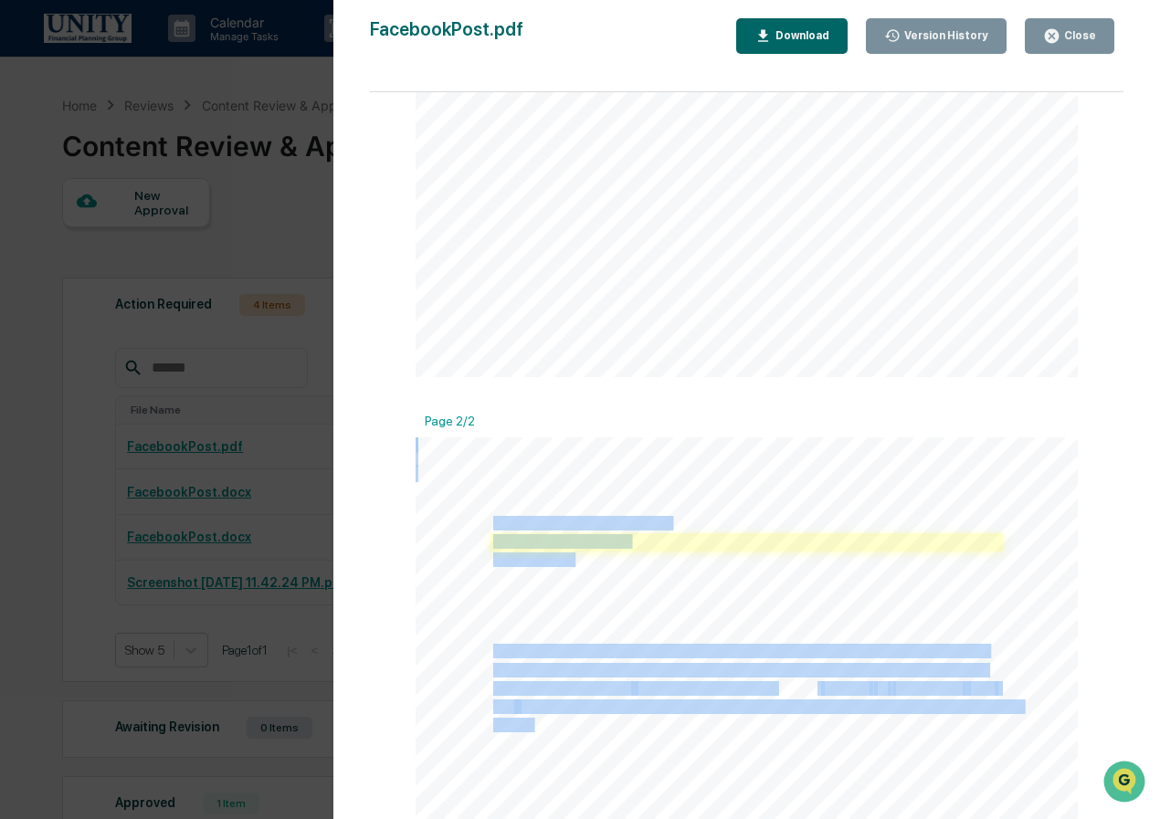
copy div "Learn More Cash Account Here: [URL][DOMAIN_NAME] 71d76db4.pdf *Disclosures: 4% …"
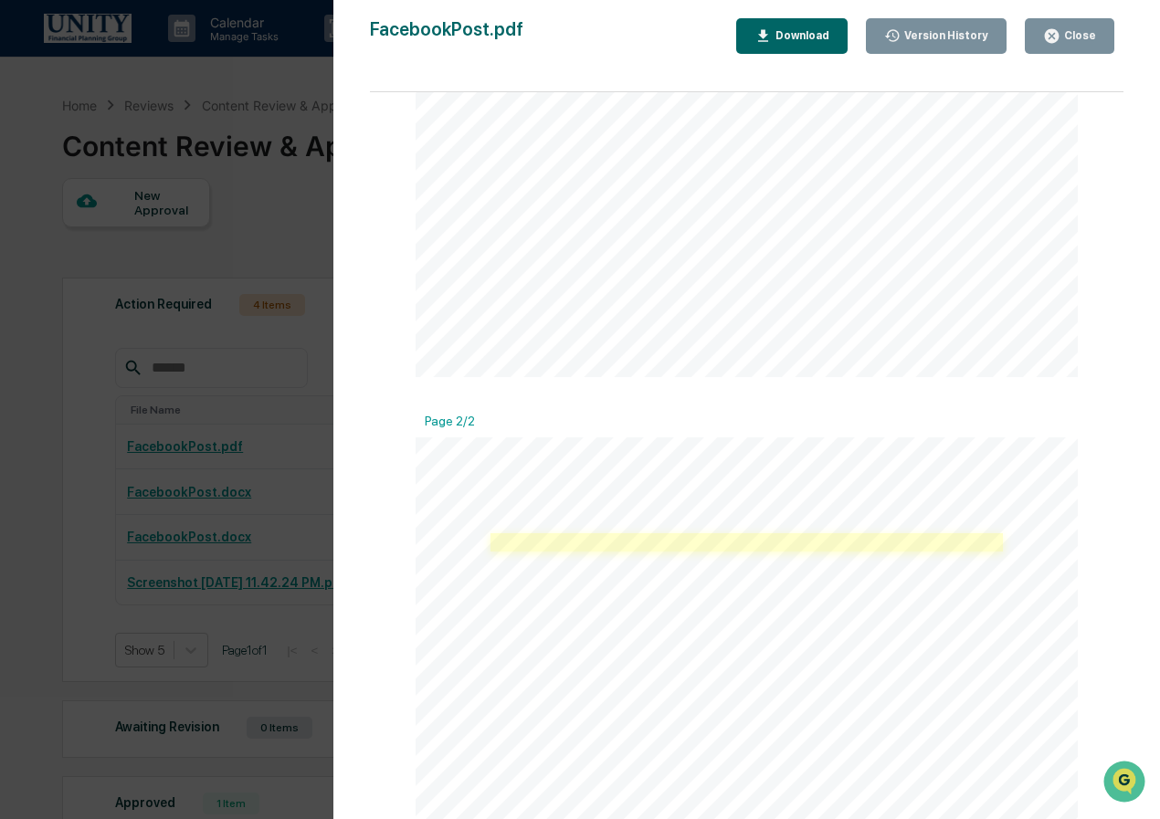
click at [572, 548] on link at bounding box center [746, 542] width 512 height 18
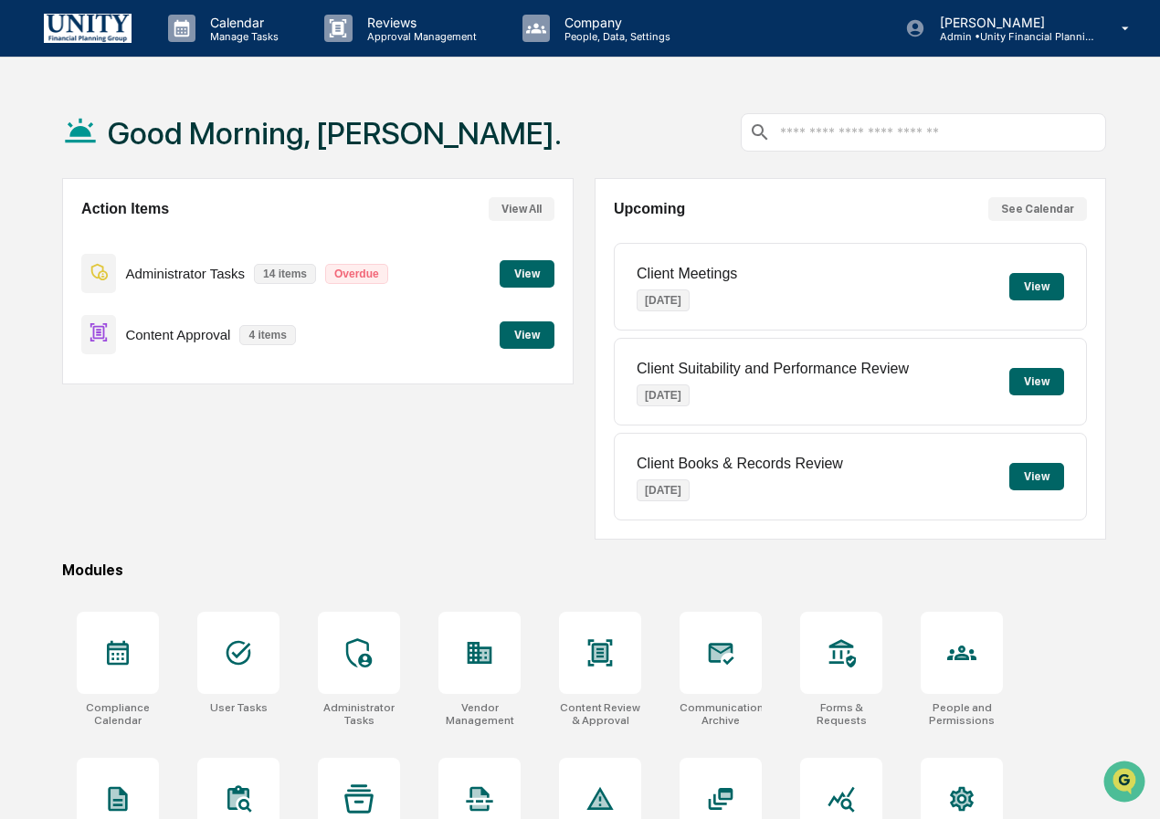
click at [518, 338] on button "View" at bounding box center [526, 334] width 55 height 27
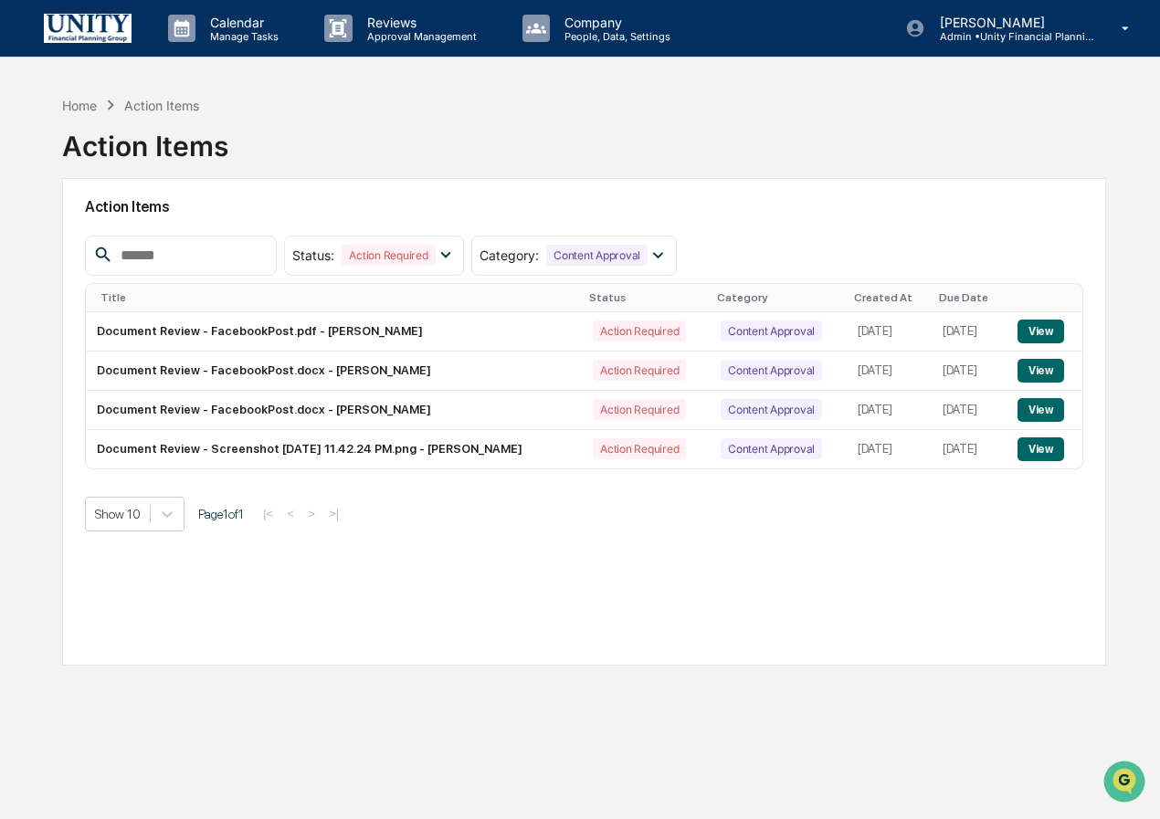
click at [1045, 451] on button "View" at bounding box center [1040, 449] width 47 height 24
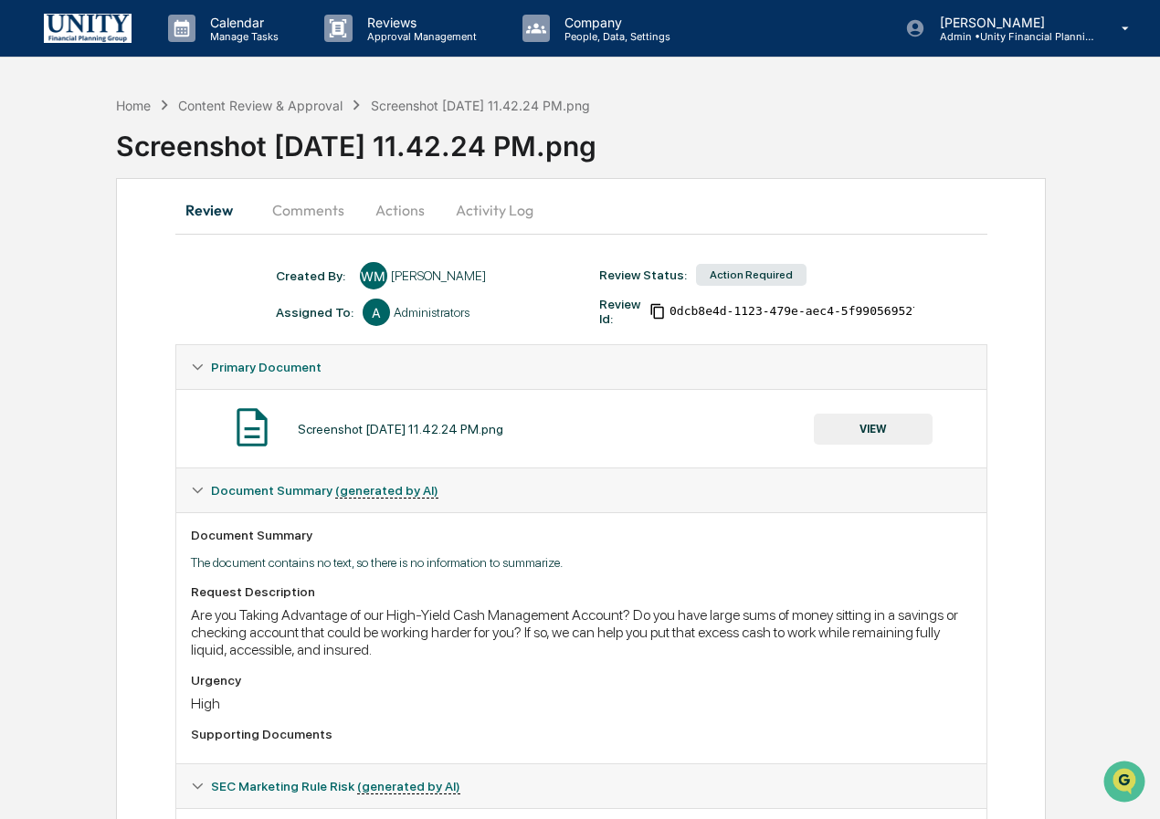
click at [872, 425] on button "VIEW" at bounding box center [873, 429] width 119 height 31
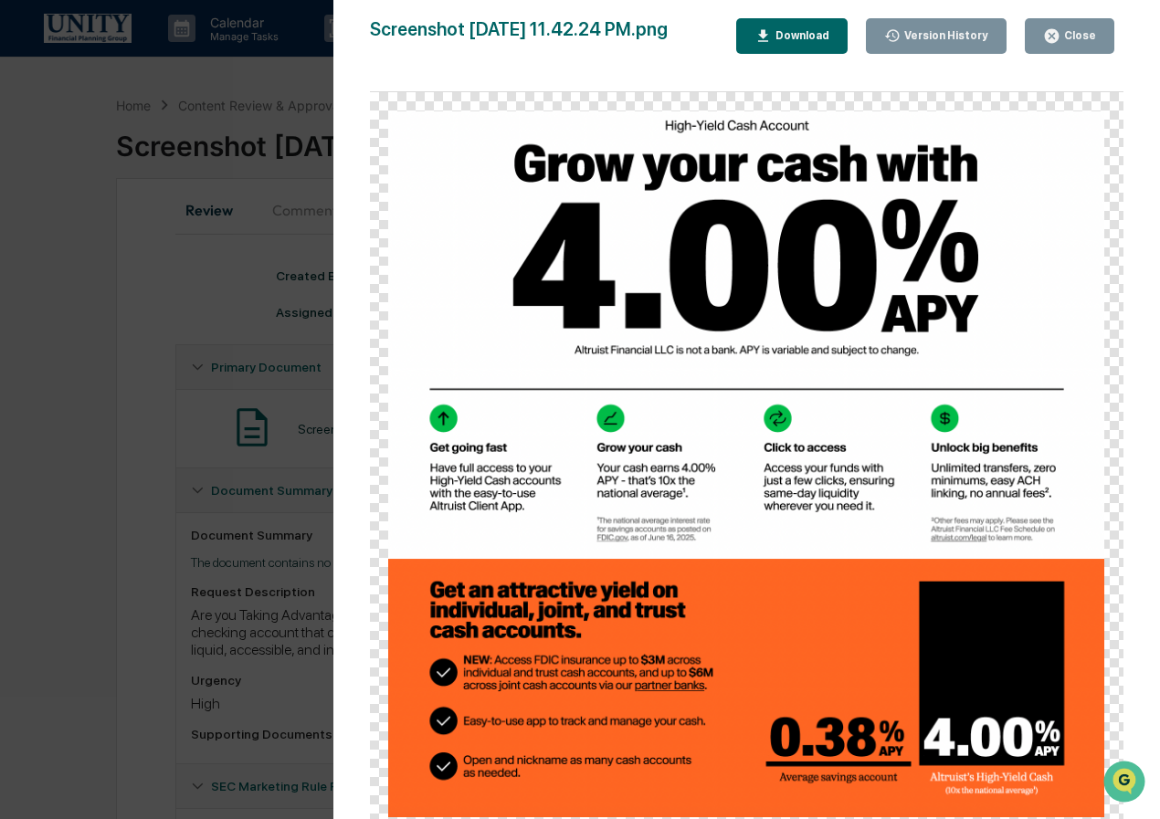
scroll to position [113, 0]
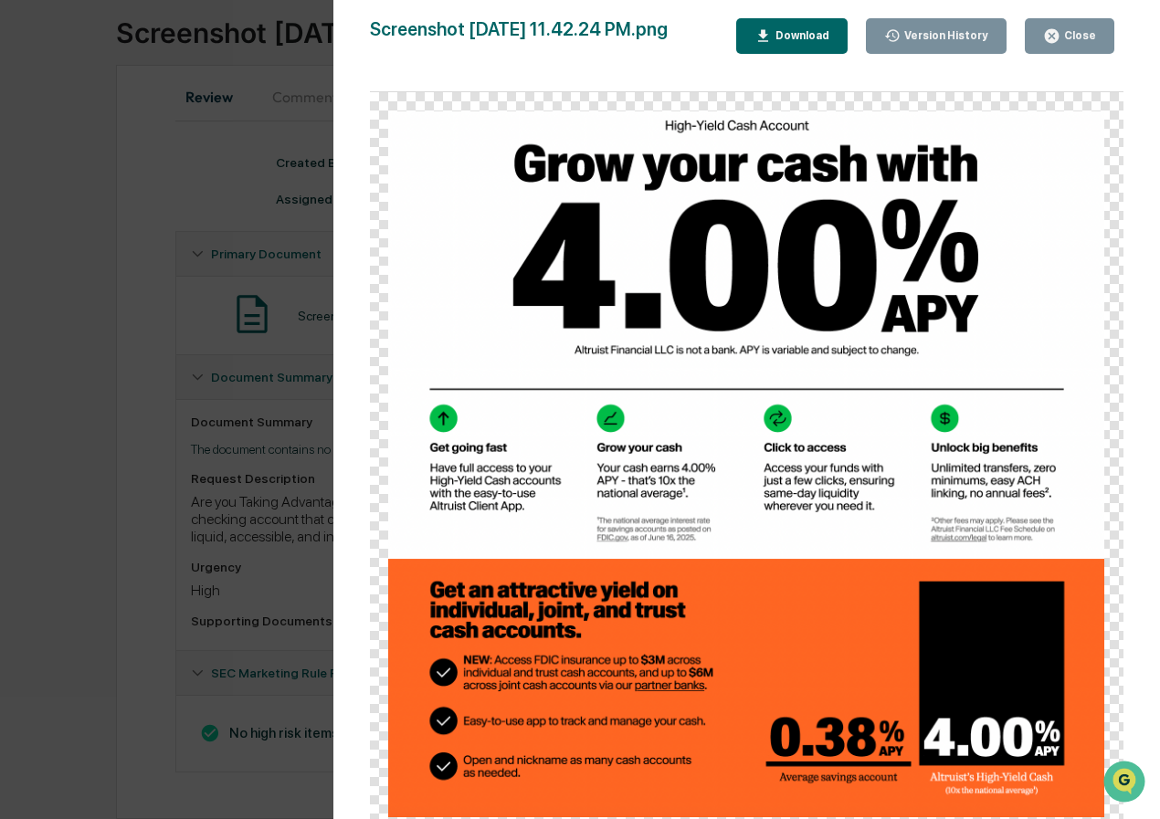
click at [1076, 43] on div "Close" at bounding box center [1069, 35] width 53 height 17
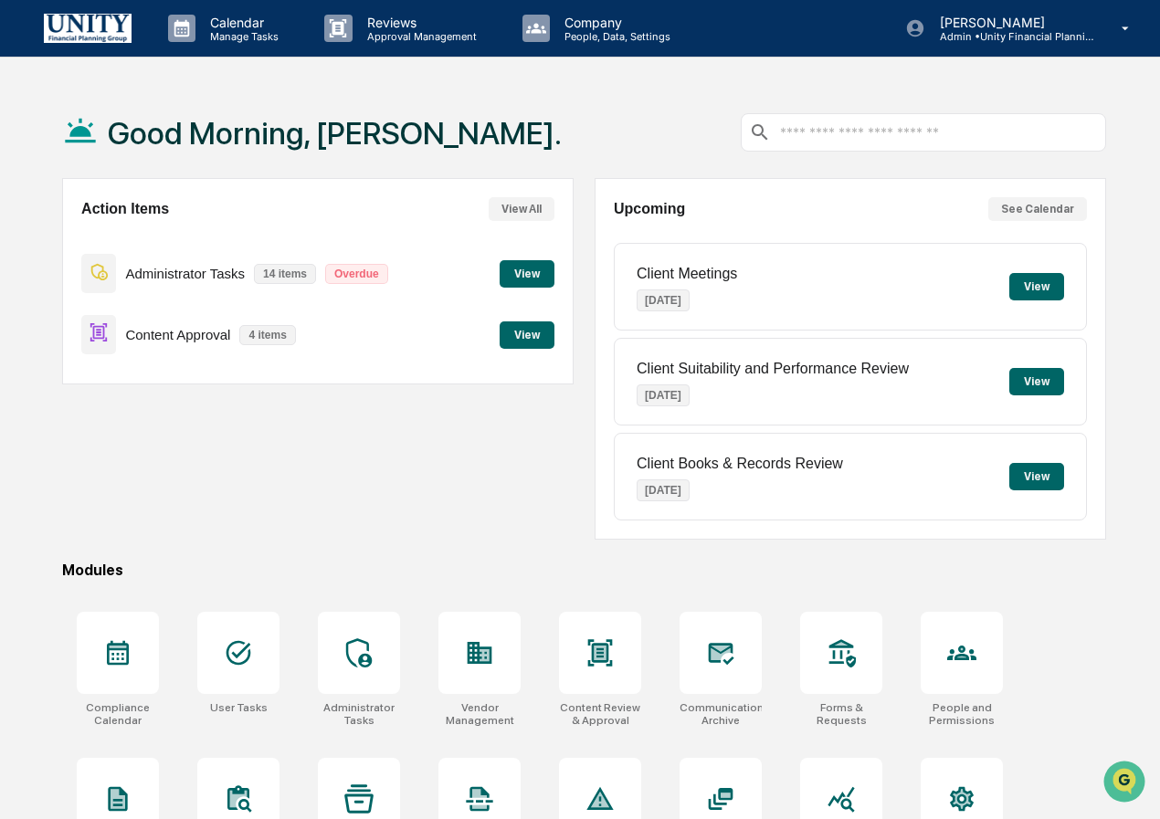
click at [542, 332] on button "View" at bounding box center [526, 334] width 55 height 27
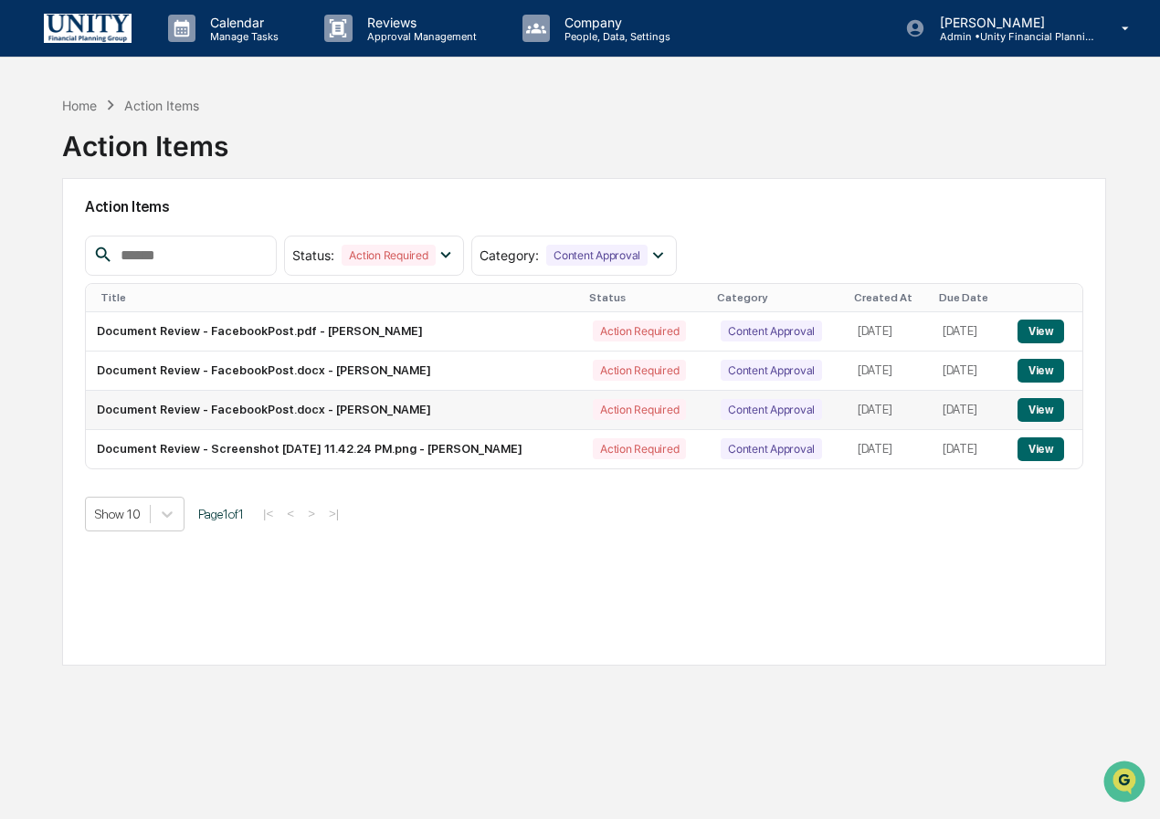
click at [1044, 414] on button "View" at bounding box center [1040, 410] width 47 height 24
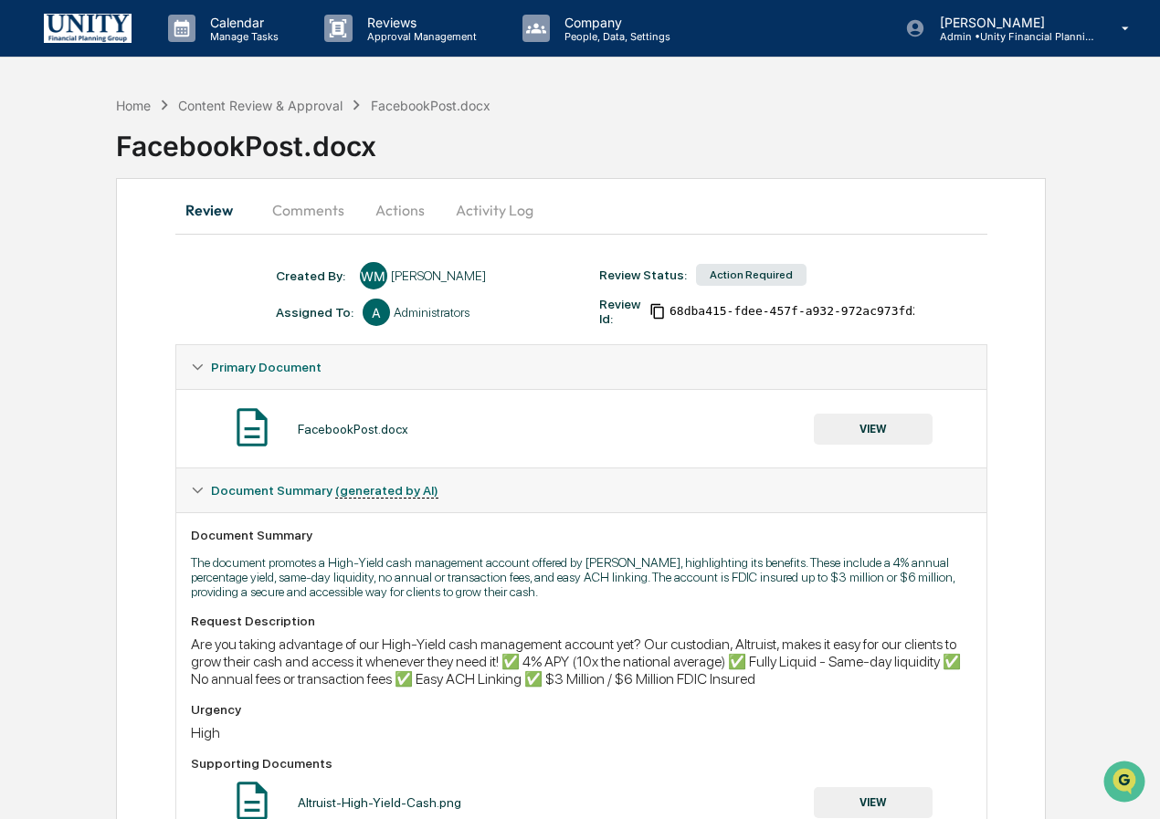
click at [878, 425] on button "VIEW" at bounding box center [873, 429] width 119 height 31
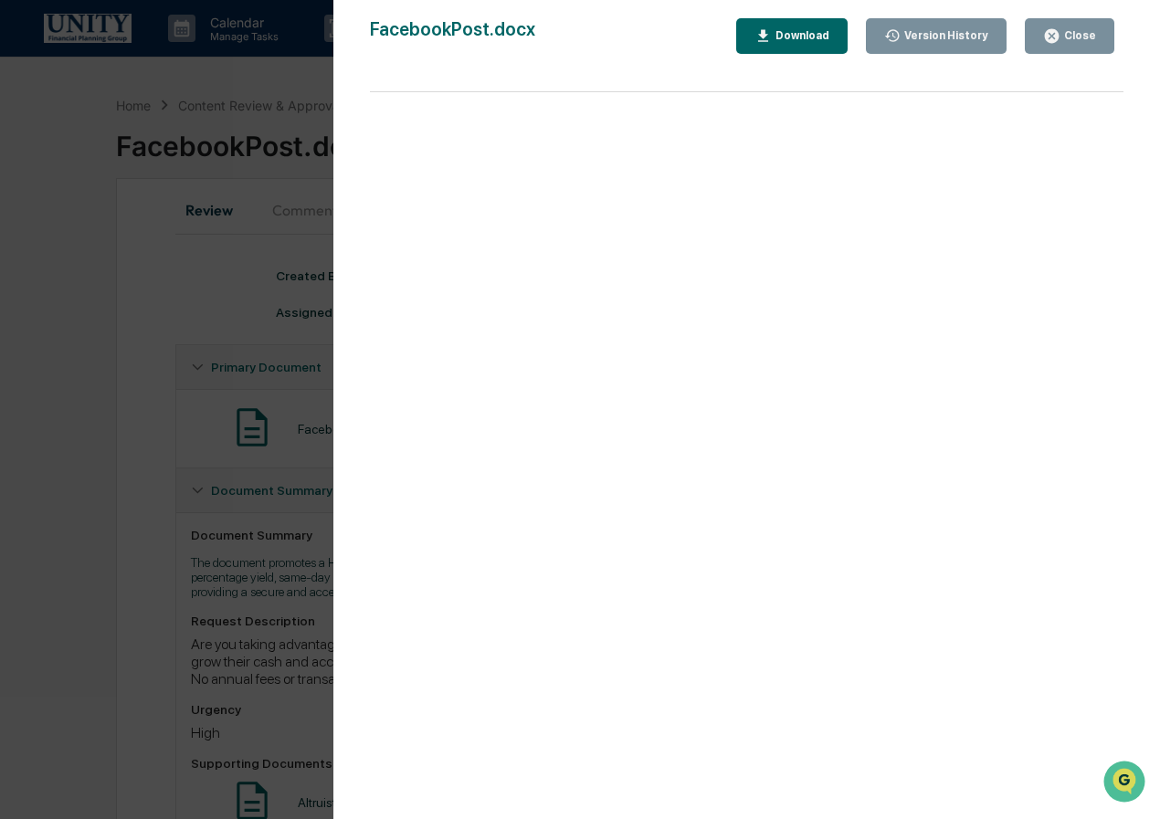
click at [1058, 37] on icon "button" at bounding box center [1052, 36] width 14 height 14
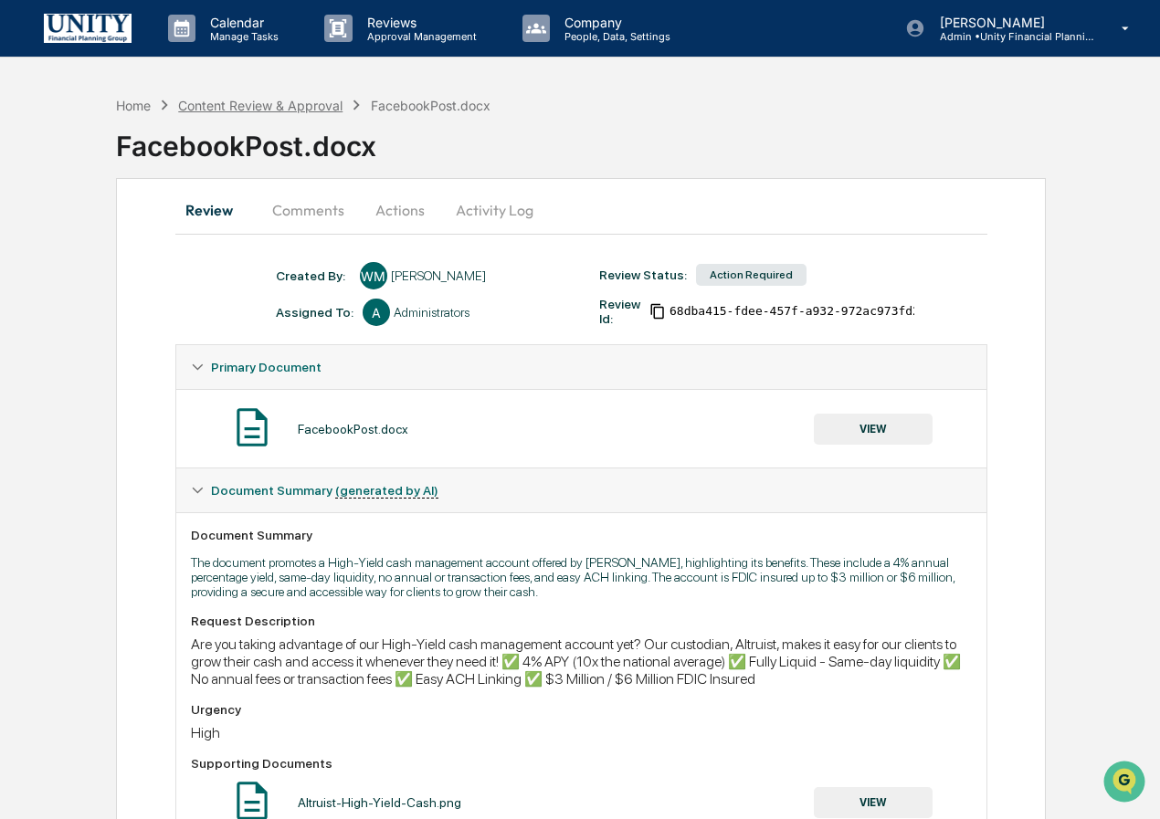
click at [219, 110] on div "Content Review & Approval" at bounding box center [260, 106] width 164 height 16
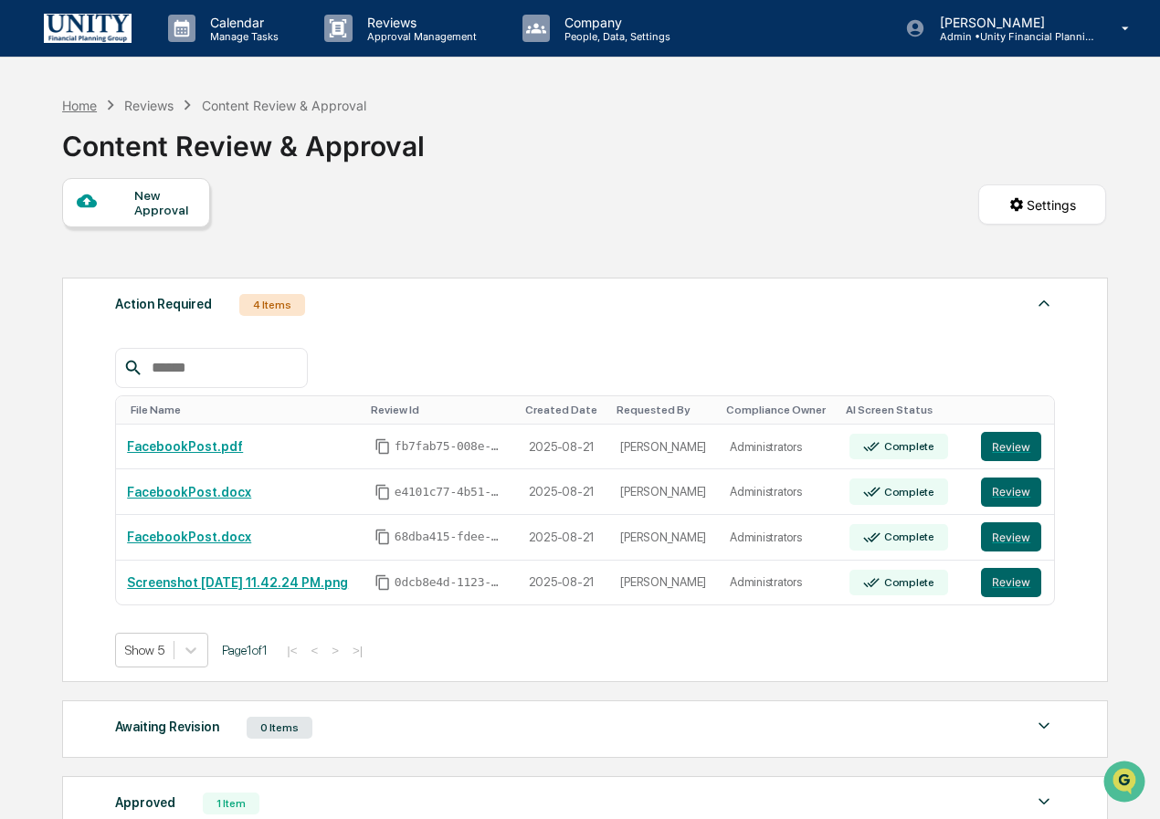
click at [81, 99] on div "Home" at bounding box center [79, 106] width 35 height 16
